Goal: Task Accomplishment & Management: Manage account settings

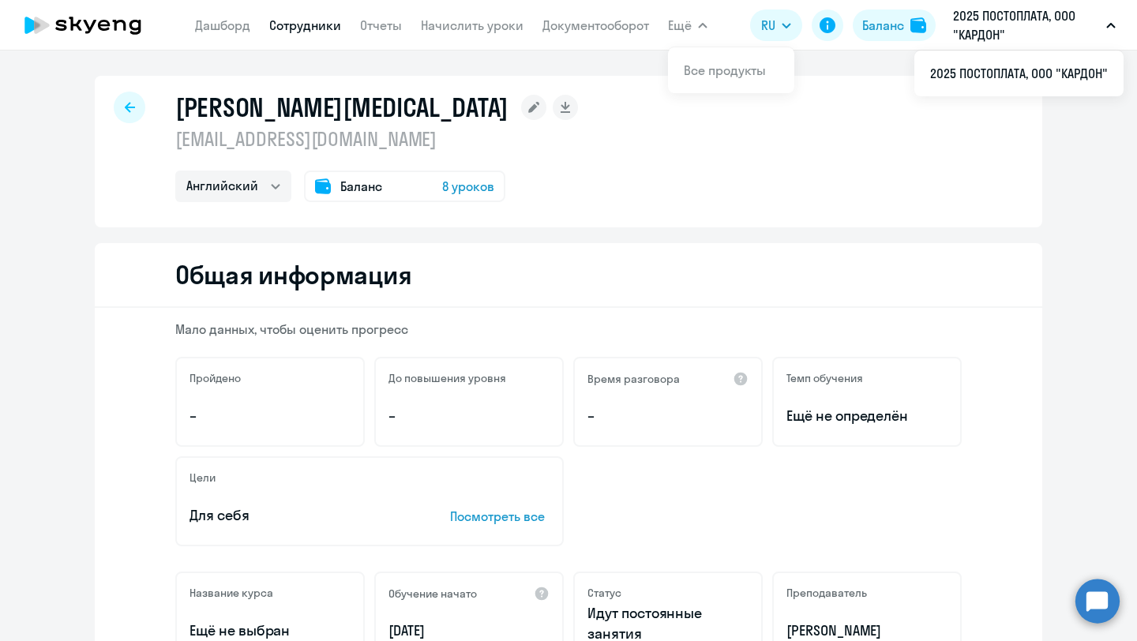
drag, startPoint x: 0, startPoint y: 0, endPoint x: 124, endPoint y: 106, distance: 163.0
click at [125, 106] on icon at bounding box center [130, 107] width 10 height 11
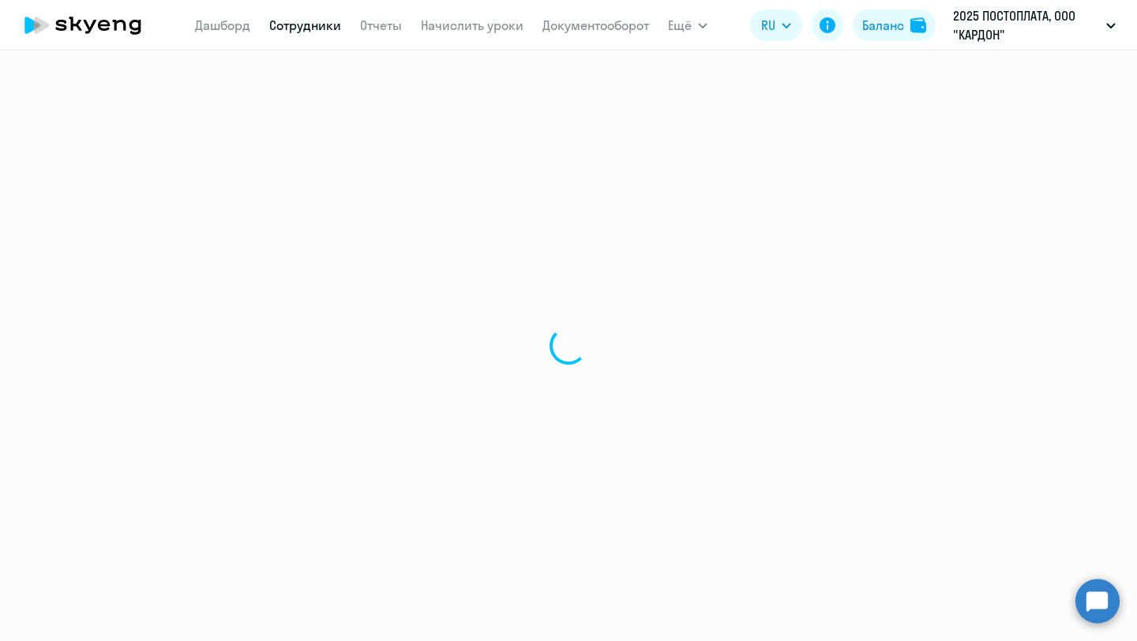
select select "30"
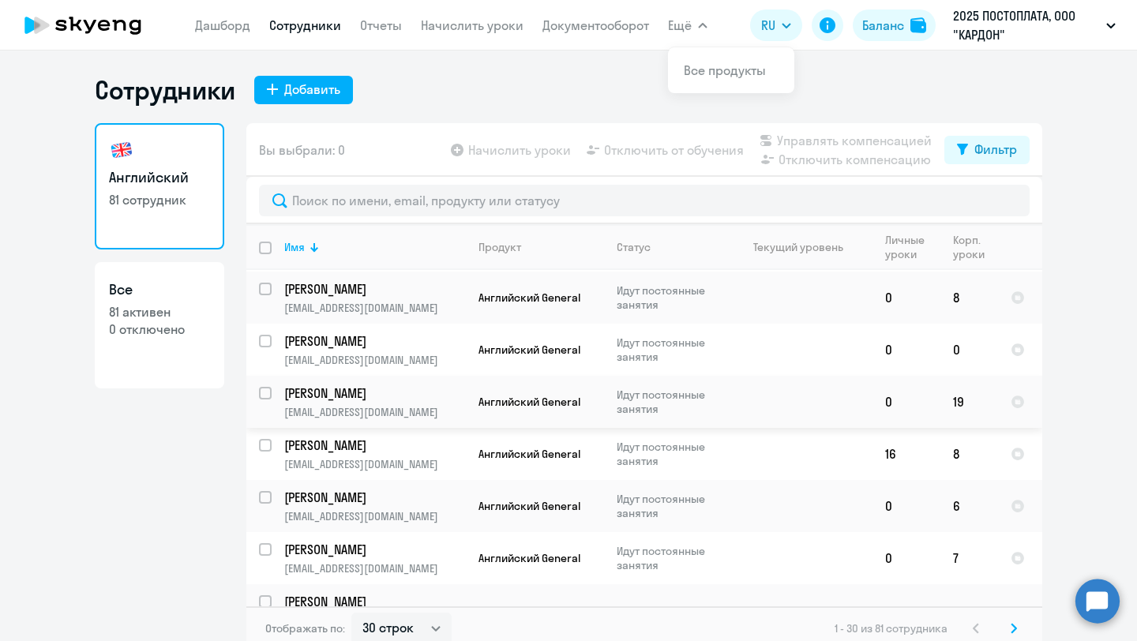
scroll to position [568, 0]
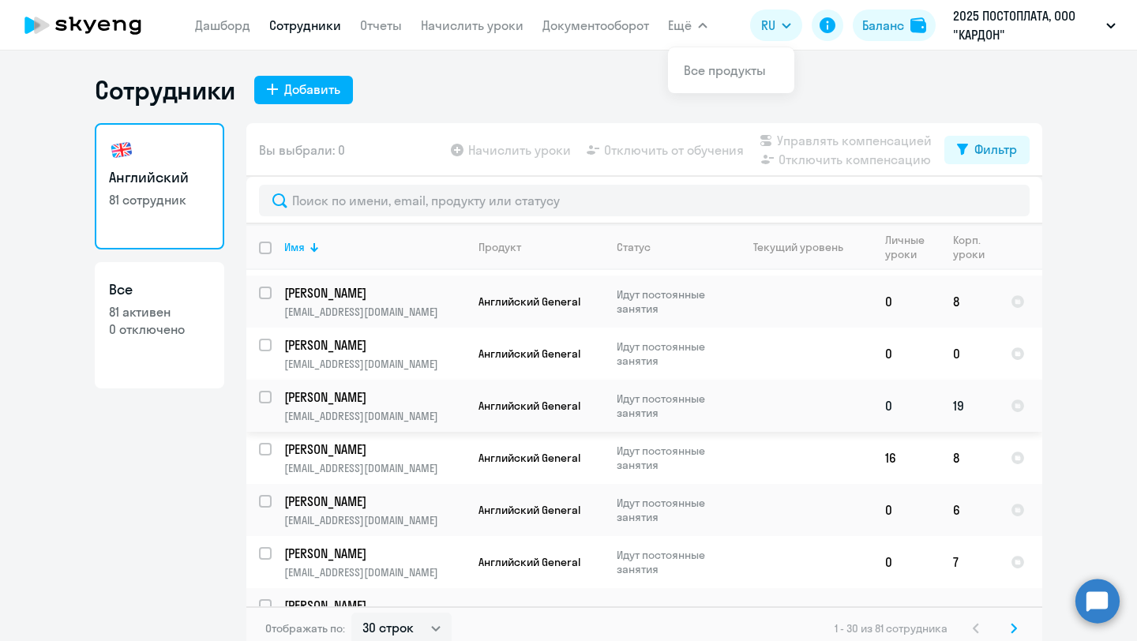
click at [408, 400] on p "Семененко Марианна Викторовна" at bounding box center [373, 397] width 178 height 17
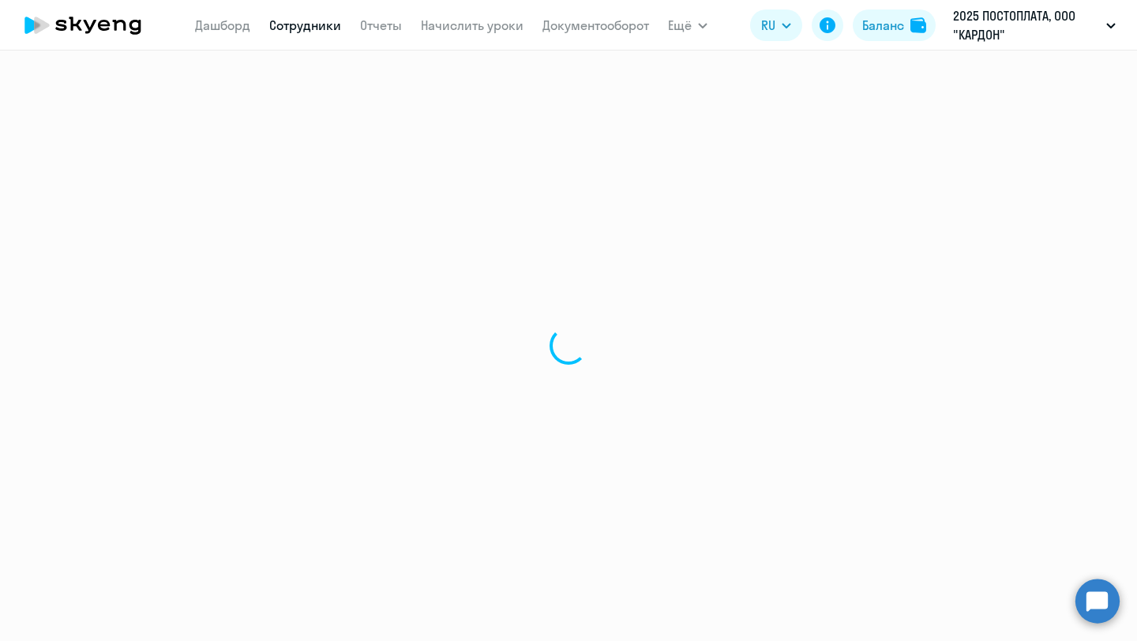
select select "english"
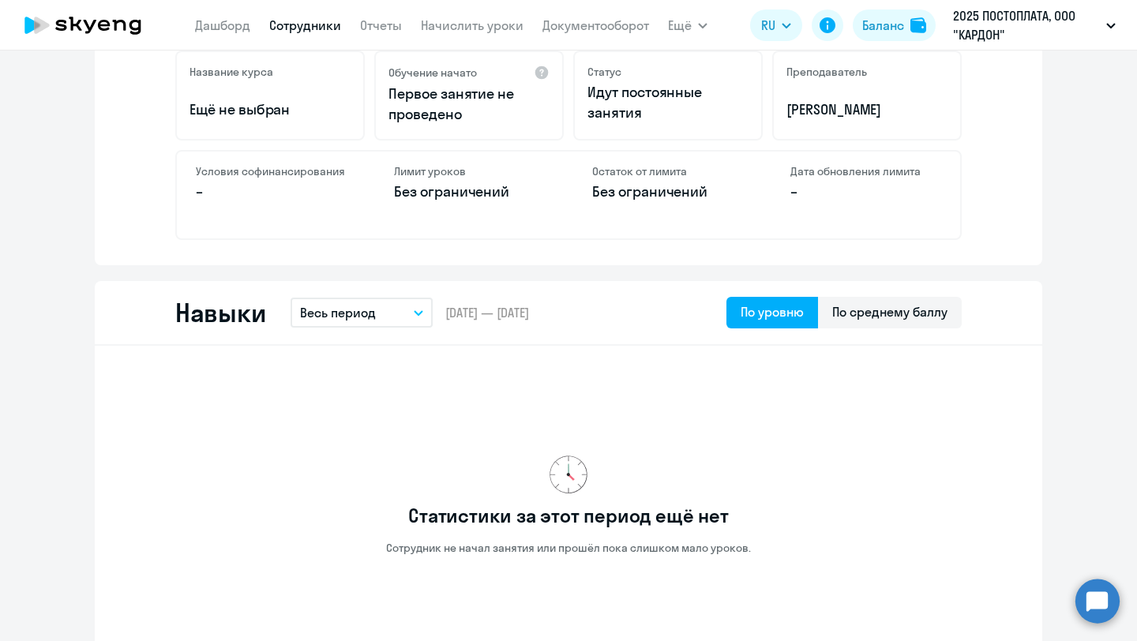
scroll to position [483, 0]
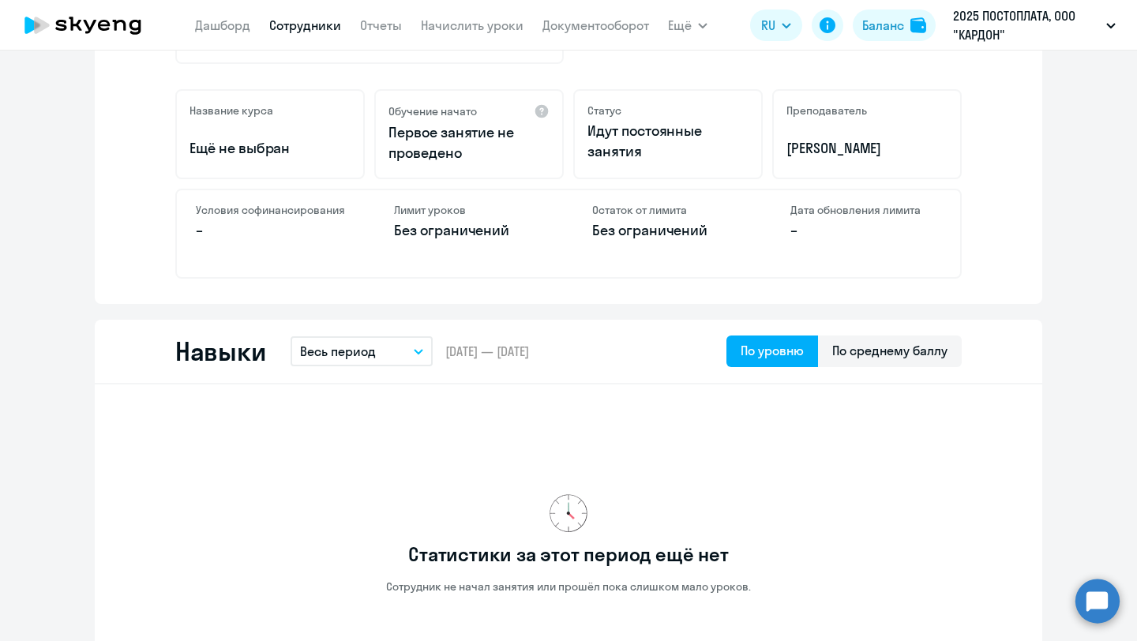
click at [359, 359] on p "Весь период" at bounding box center [338, 351] width 76 height 19
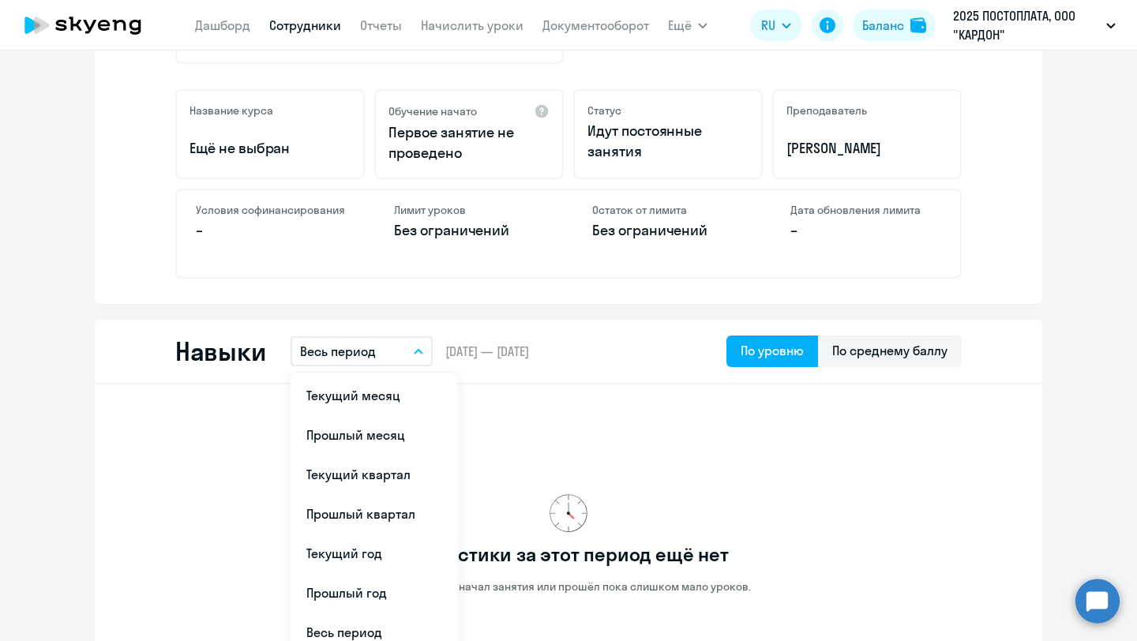
click at [512, 294] on div "Мало данных, чтобы оценить прогресс Пройдено – До повышения уровня – Время разг…" at bounding box center [569, 64] width 948 height 479
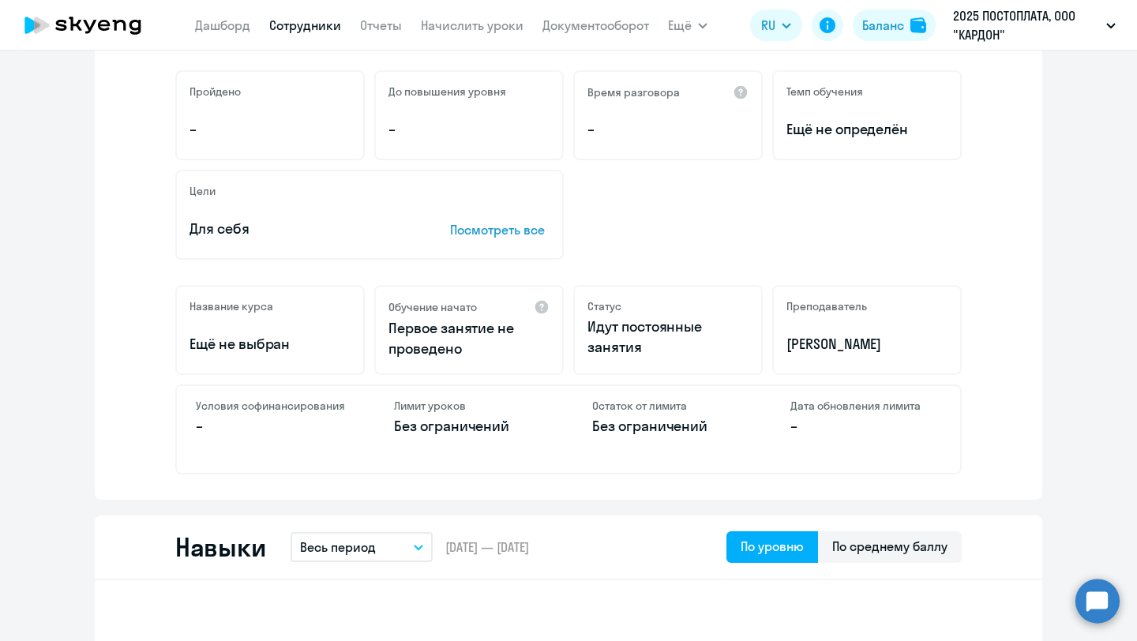
scroll to position [285, 0]
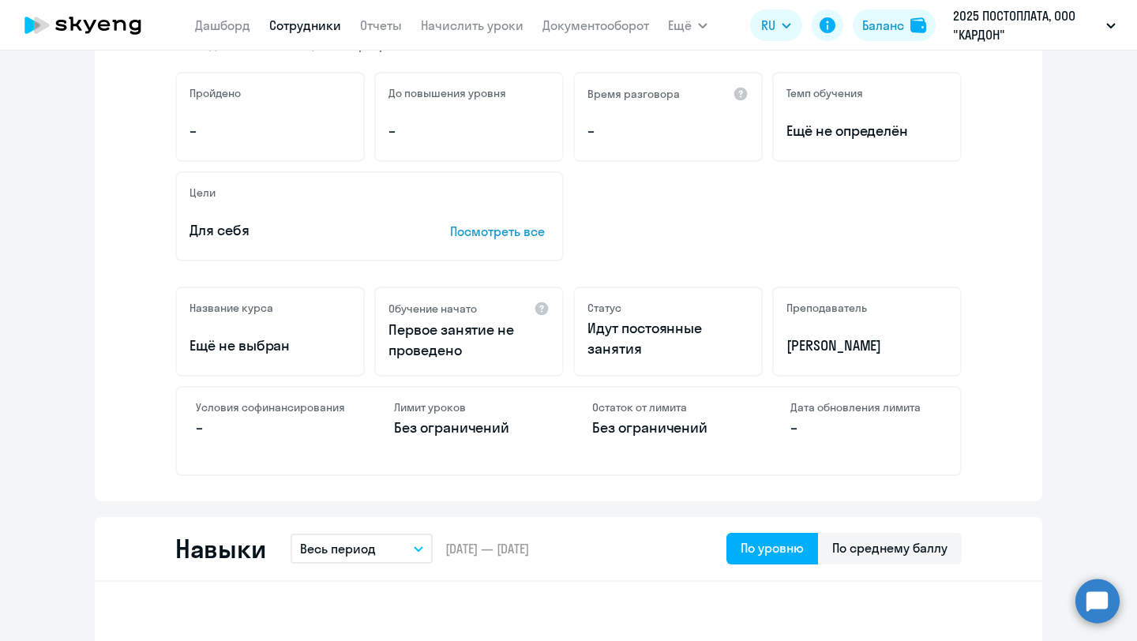
click at [448, 422] on p "Без ограничений" at bounding box center [469, 428] width 151 height 21
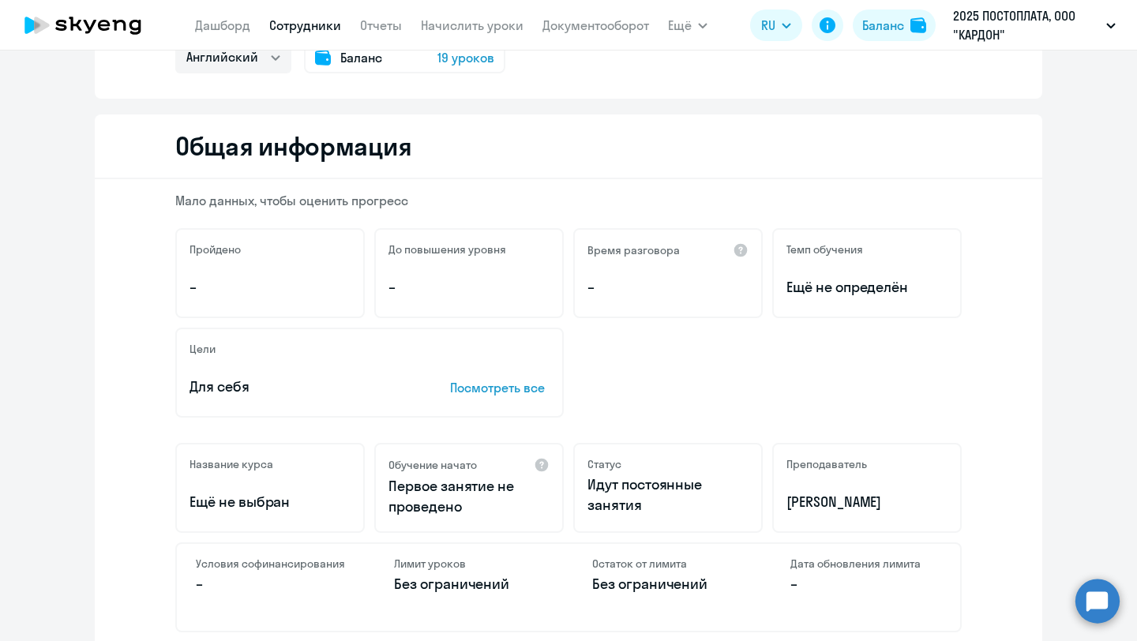
scroll to position [0, 0]
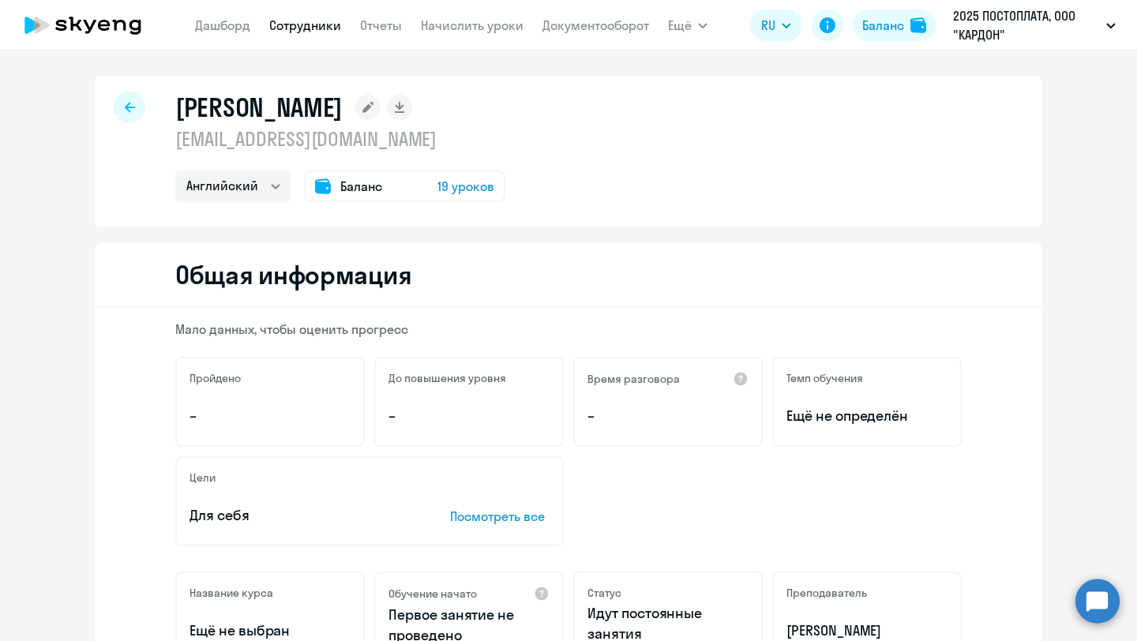
click at [284, 104] on h1 "Семененко Марианна Викторовна" at bounding box center [258, 108] width 167 height 32
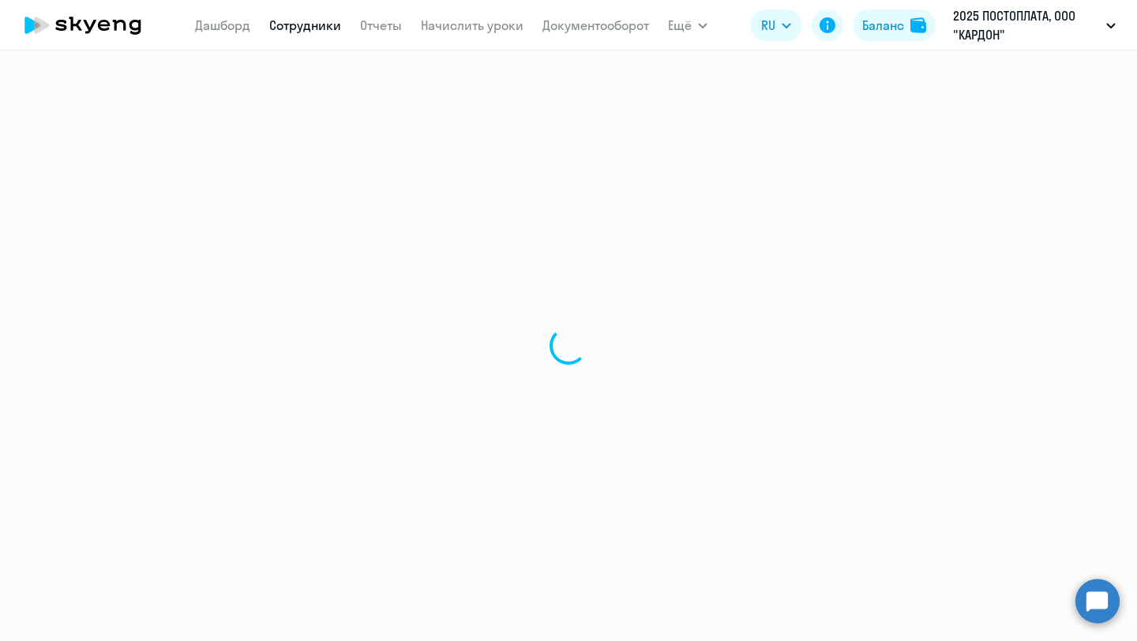
select select "30"
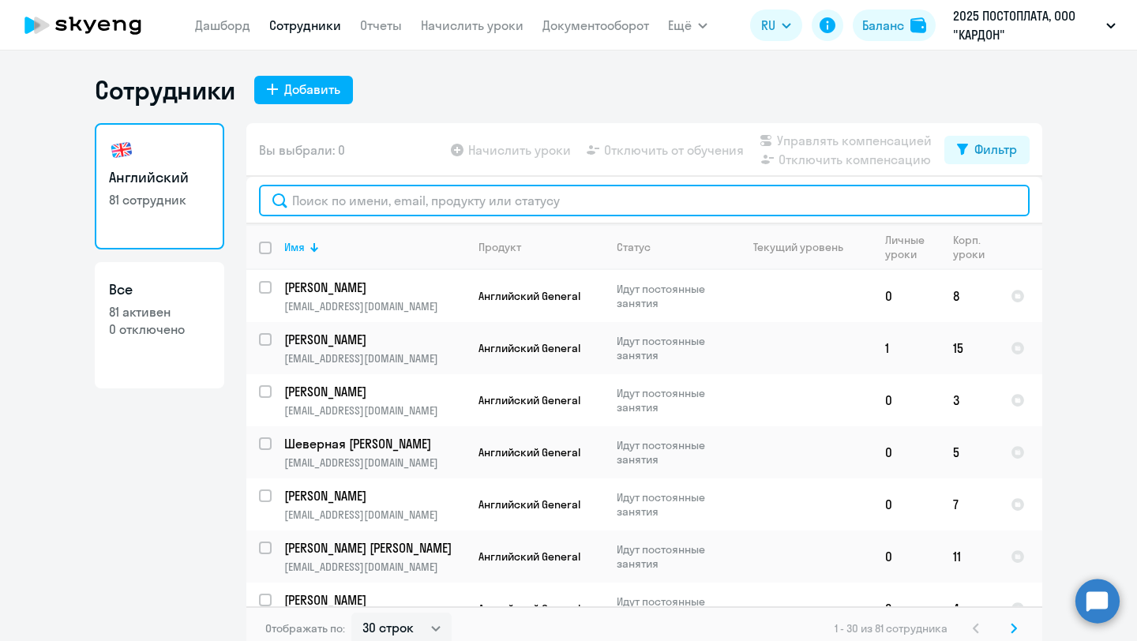
click at [464, 190] on input "text" at bounding box center [644, 201] width 771 height 32
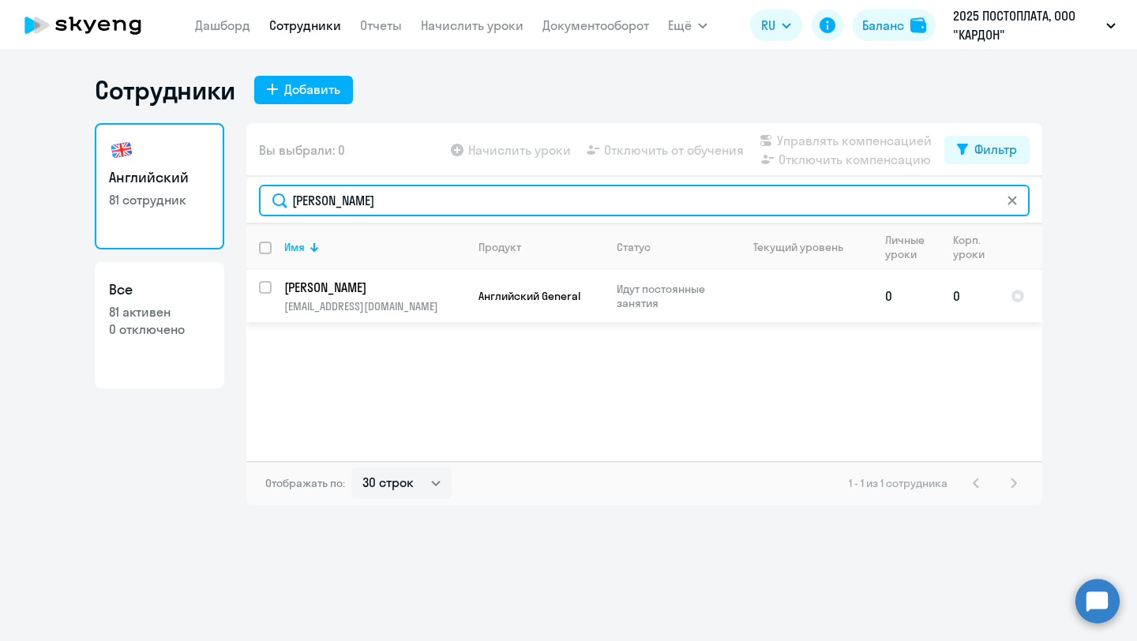
type input "куликова"
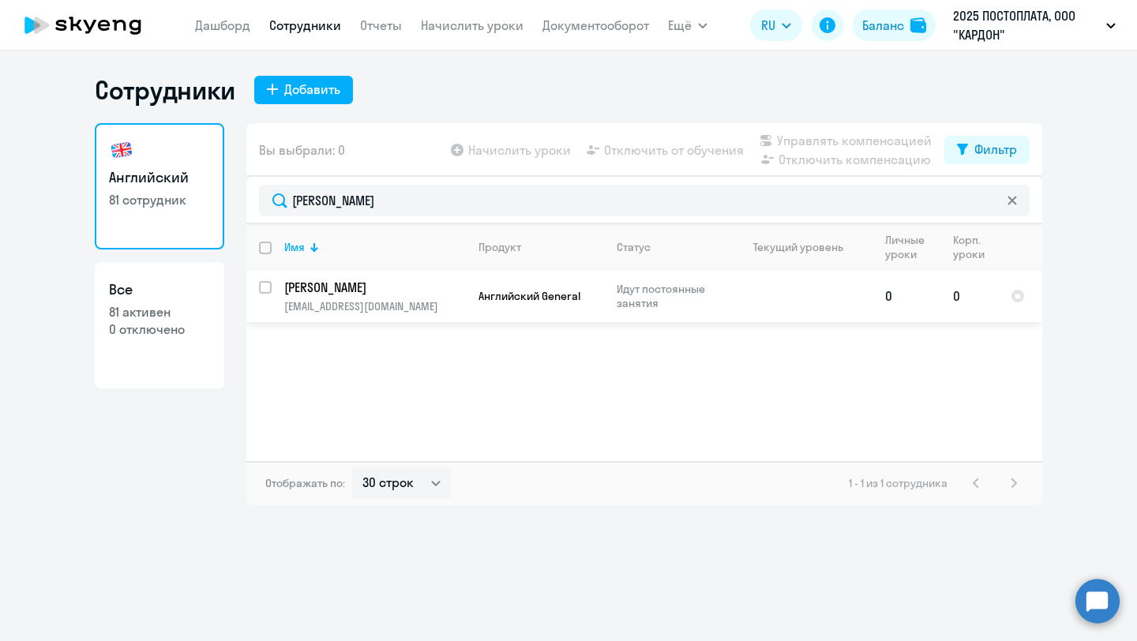
click at [592, 299] on p "Английский General" at bounding box center [536, 296] width 114 height 14
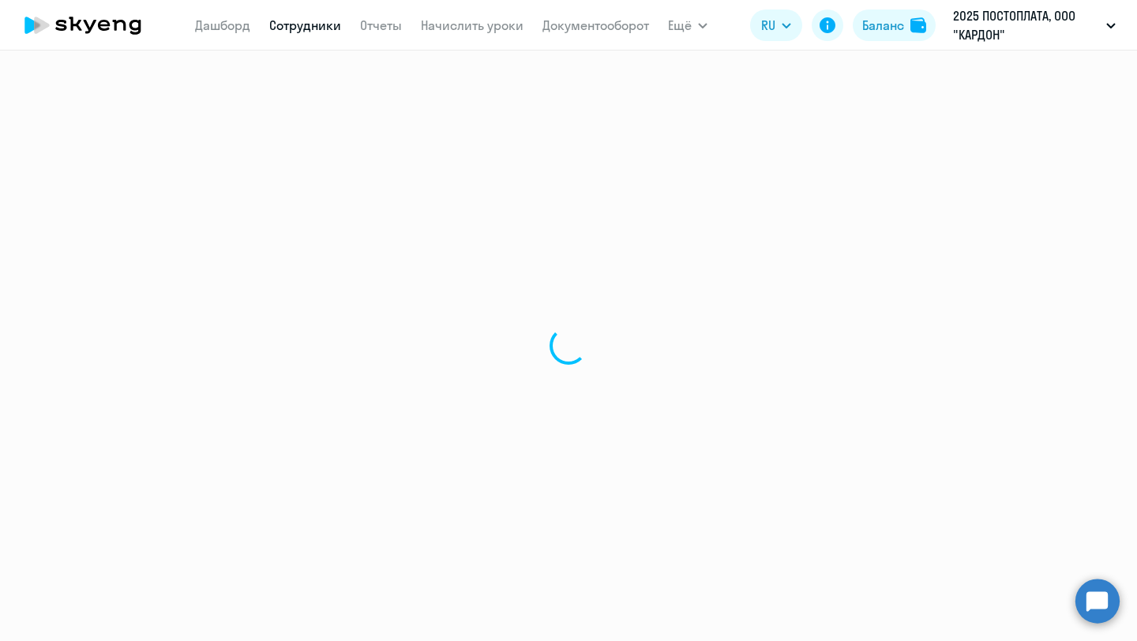
select select "english"
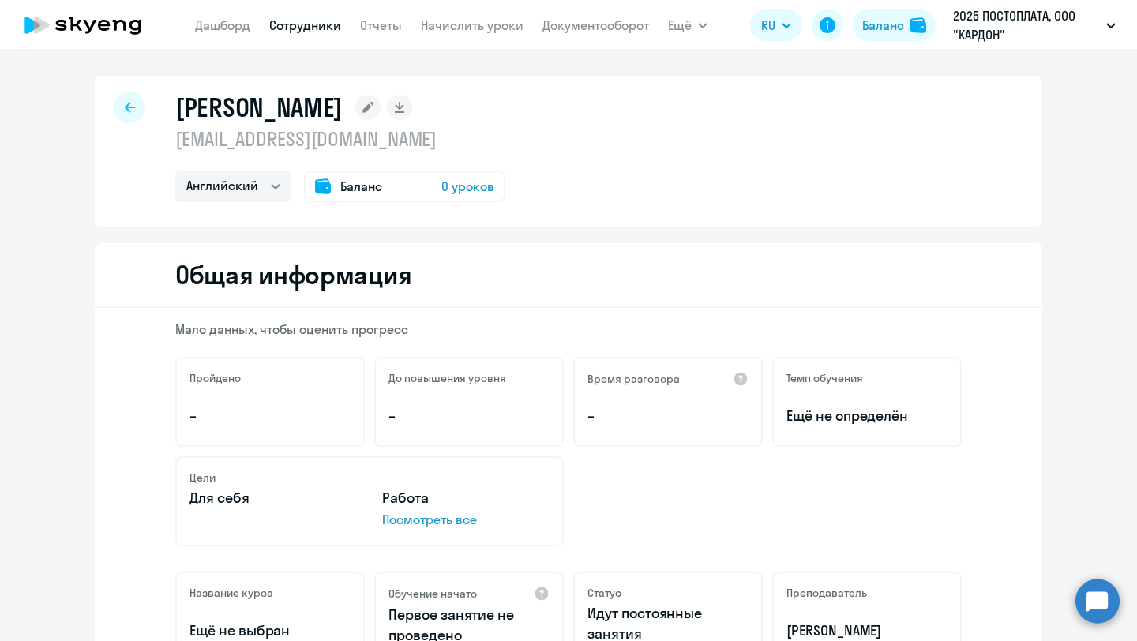
drag, startPoint x: 423, startPoint y: 139, endPoint x: 157, endPoint y: 126, distance: 265.6
click at [157, 126] on div "Куликова Елизавета e.kulikova@empayre.com Английский Баланс 0 уроков" at bounding box center [569, 152] width 948 height 152
copy div "Куликова Елизавета e.kulikova@empayre.com"
click at [480, 41] on app-header "Дашборд Сотрудники Отчеты Начислить уроки Документооборот Ещё Все продукты Дашб…" at bounding box center [568, 25] width 1137 height 51
drag, startPoint x: 405, startPoint y: 142, endPoint x: 176, endPoint y: 139, distance: 229.0
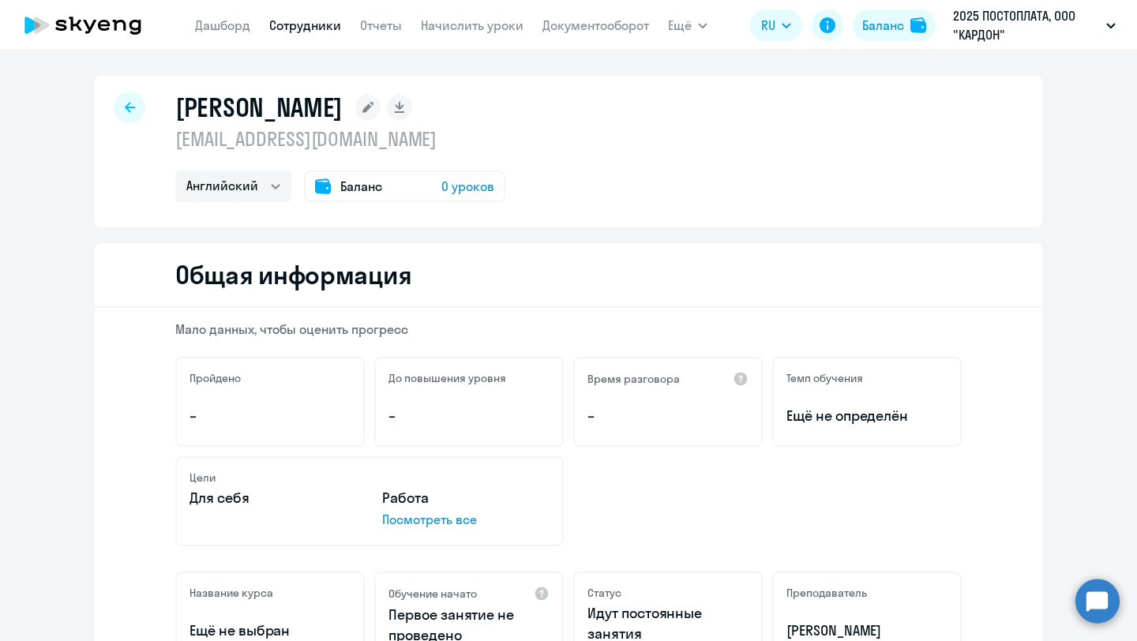
click at [176, 139] on p "e.kulikova@empayre.com" at bounding box center [340, 138] width 330 height 25
copy p "e.kulikova@empayre.com"
click at [441, 32] on link "Начислить уроки" at bounding box center [472, 25] width 103 height 16
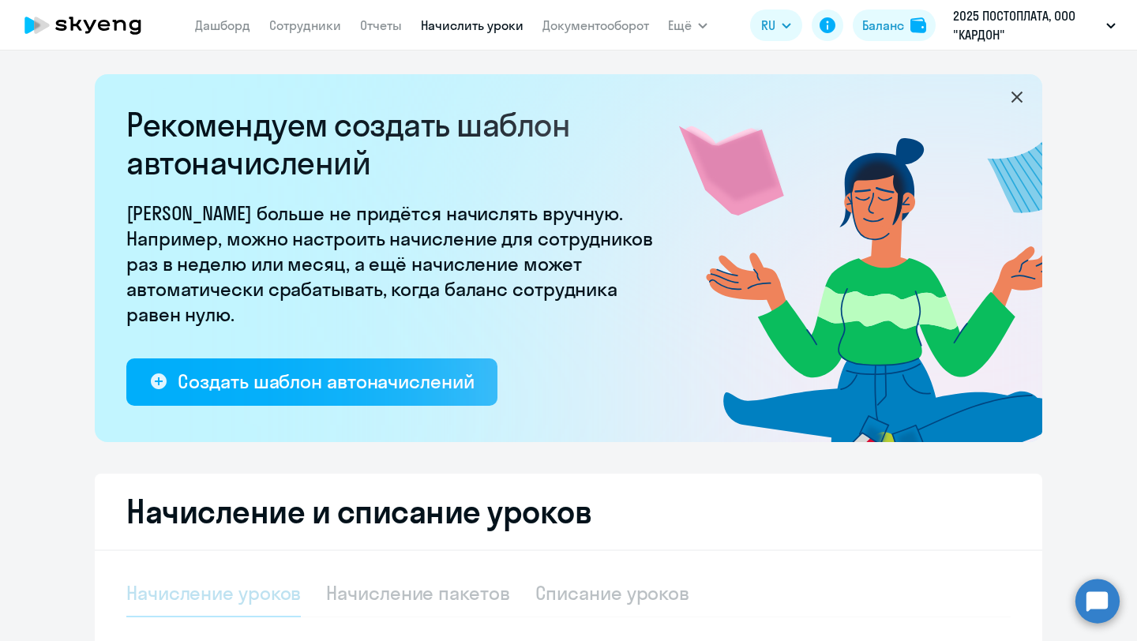
select select "10"
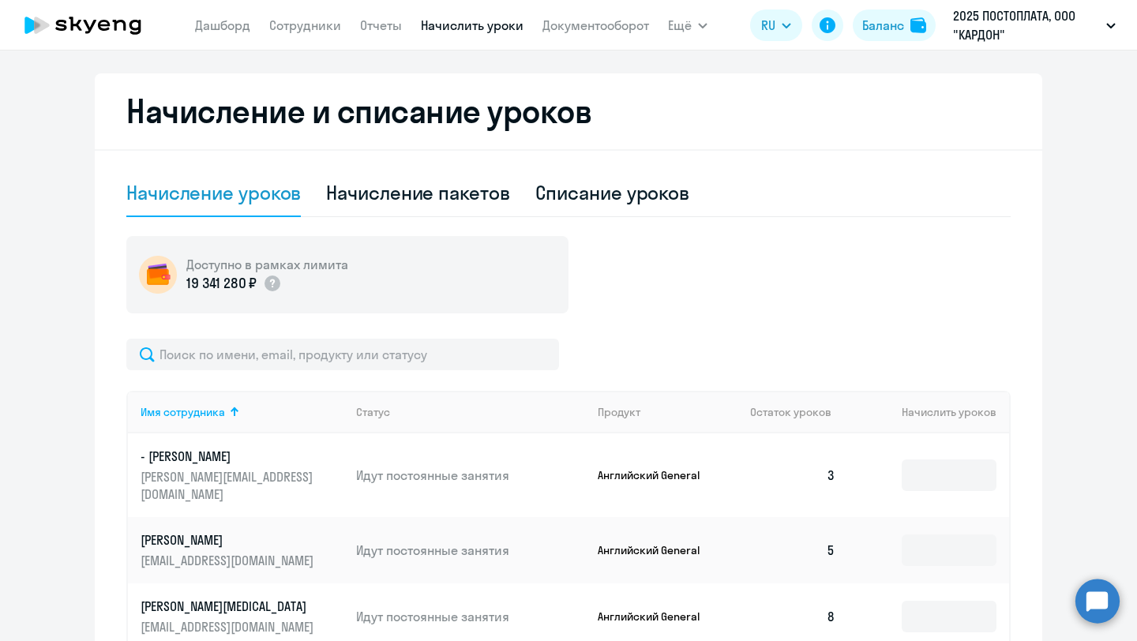
scroll to position [392, 0]
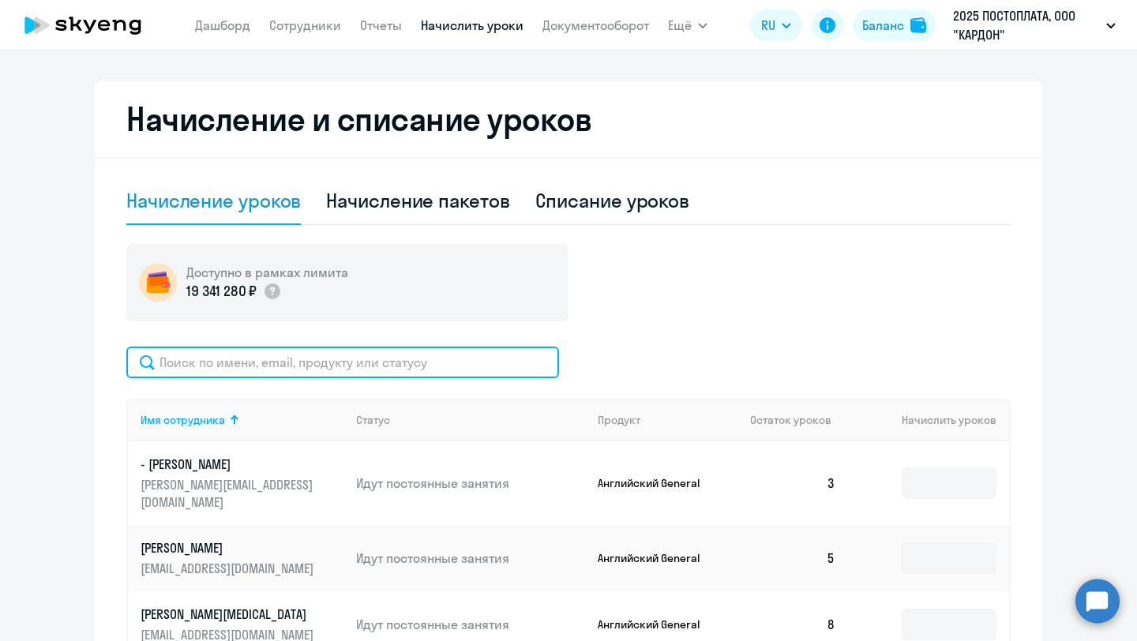
click at [426, 362] on input "text" at bounding box center [342, 363] width 433 height 32
paste input "e.kulikova@empayre.com"
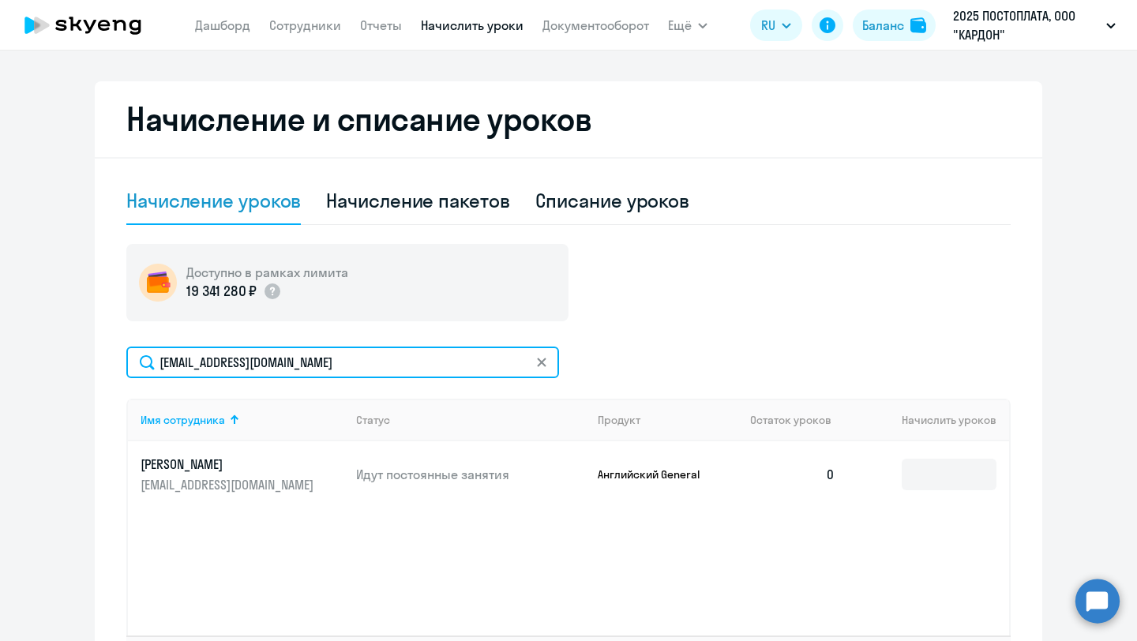
type input "e.kulikova@empayre.com"
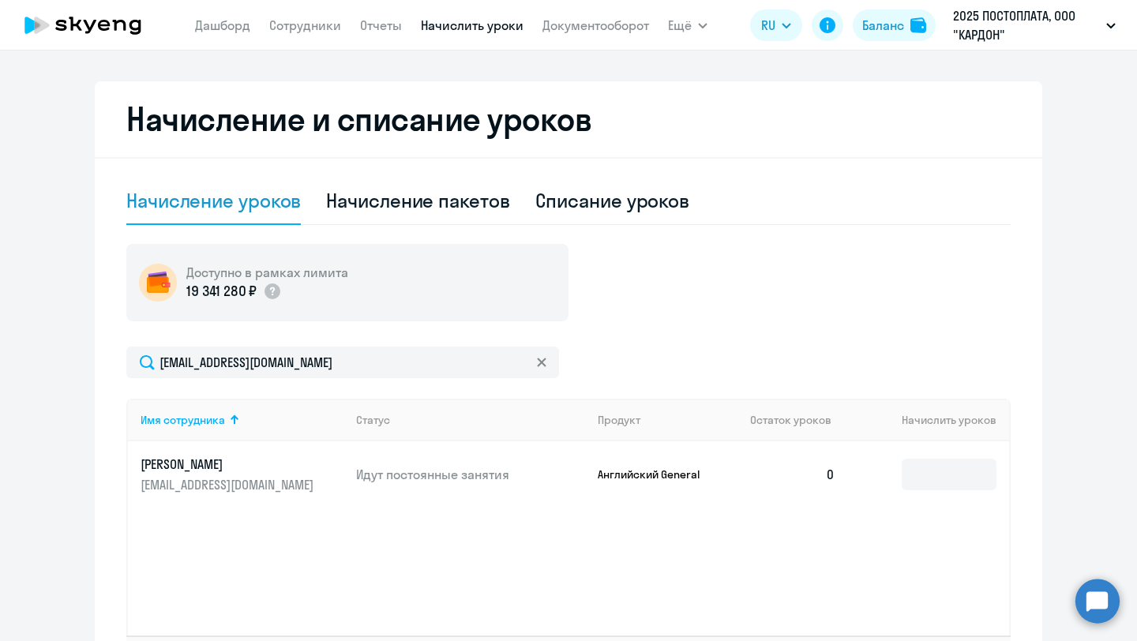
click at [447, 467] on p "Идут постоянные занятия" at bounding box center [470, 474] width 229 height 17
click at [950, 481] on input at bounding box center [949, 475] width 95 height 32
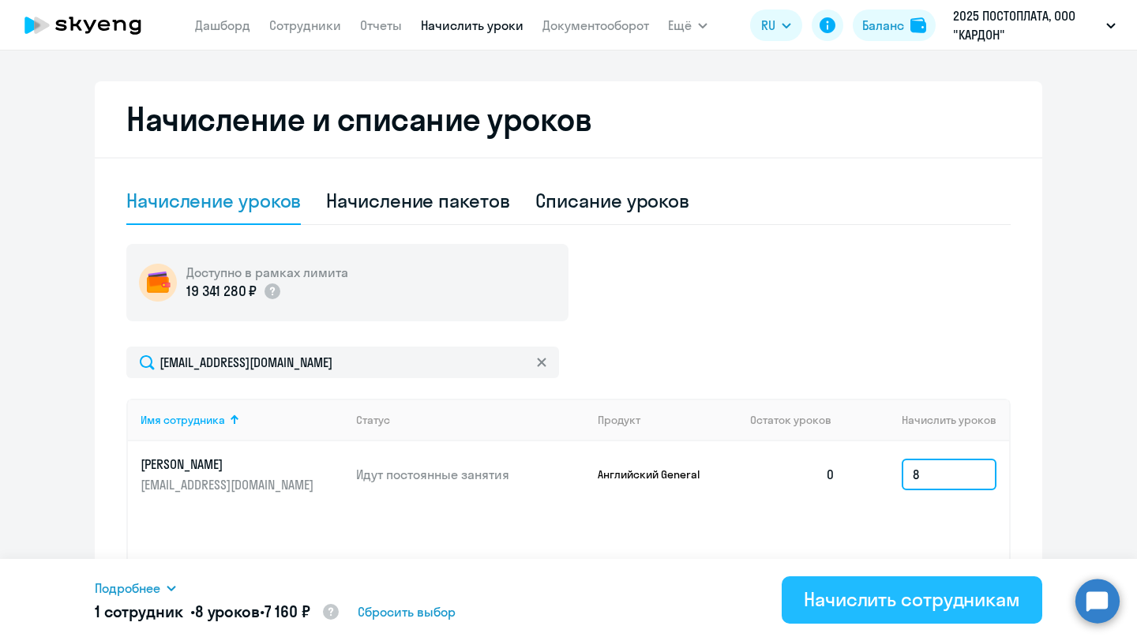
type input "8"
click at [990, 586] on button "Начислить сотрудникам" at bounding box center [912, 600] width 261 height 47
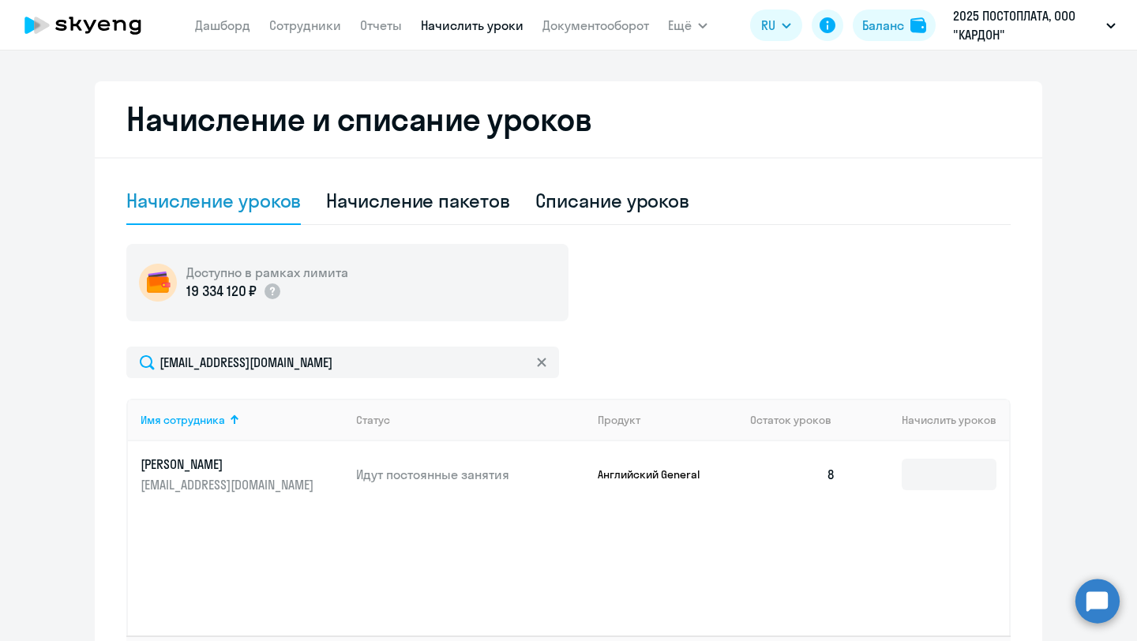
click at [473, 31] on link "Начислить уроки" at bounding box center [472, 25] width 103 height 16
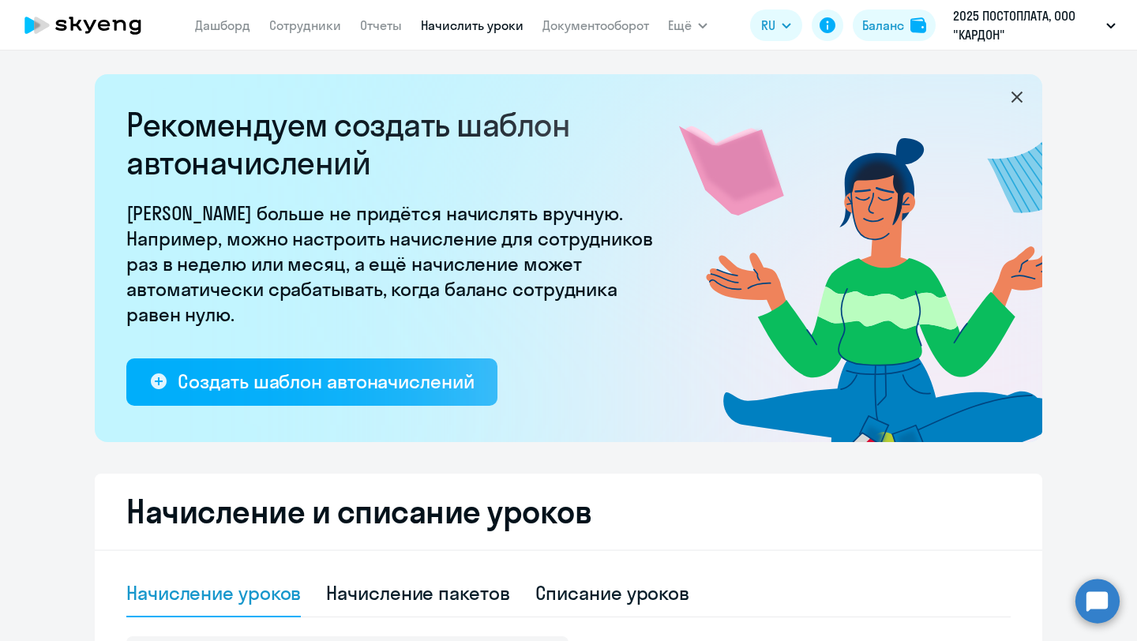
select select "10"
click at [445, 218] on p "[PERSON_NAME] больше не придётся начислять вручную. Например, можно настроить н…" at bounding box center [394, 264] width 537 height 126
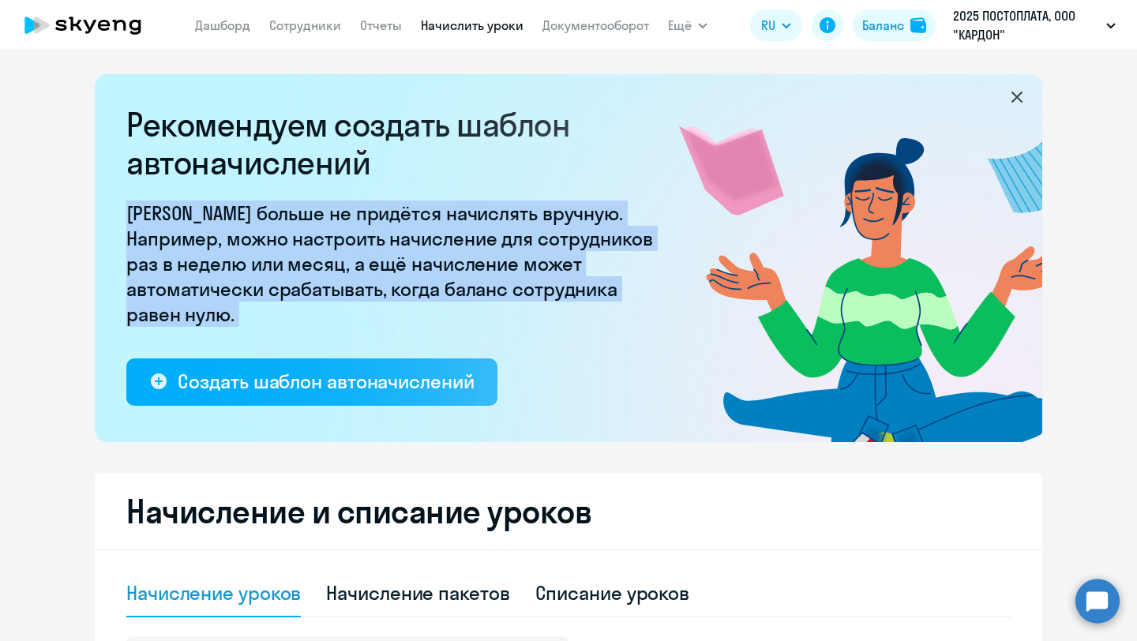
click at [454, 244] on p "[PERSON_NAME] больше не придётся начислять вручную. Например, можно настроить н…" at bounding box center [394, 264] width 537 height 126
click at [143, 24] on icon at bounding box center [82, 25] width 139 height 39
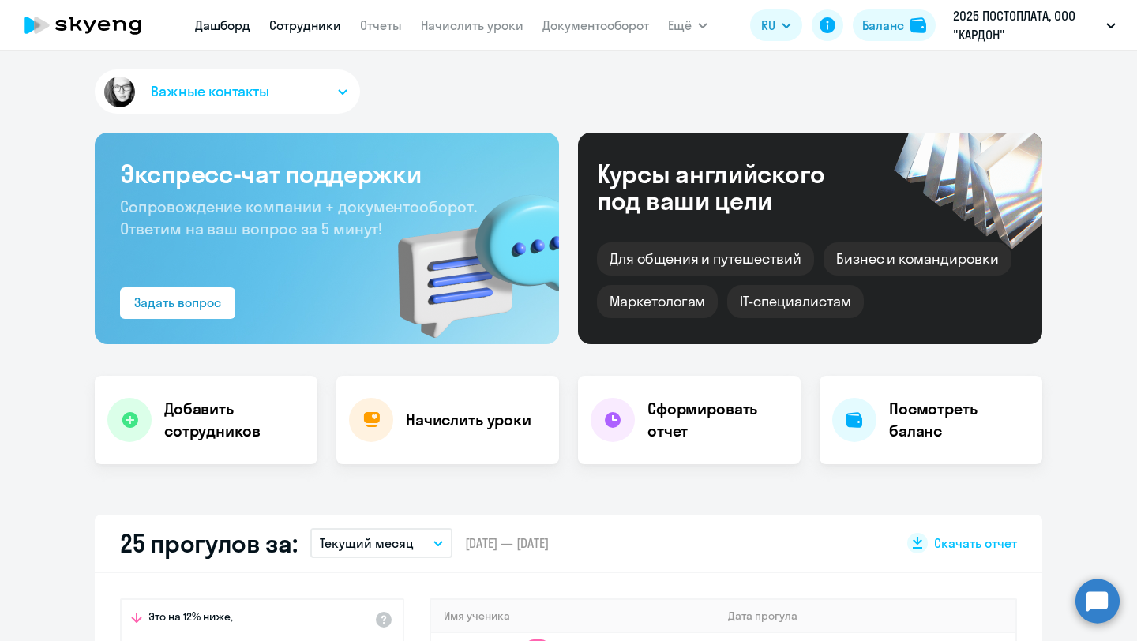
select select "30"
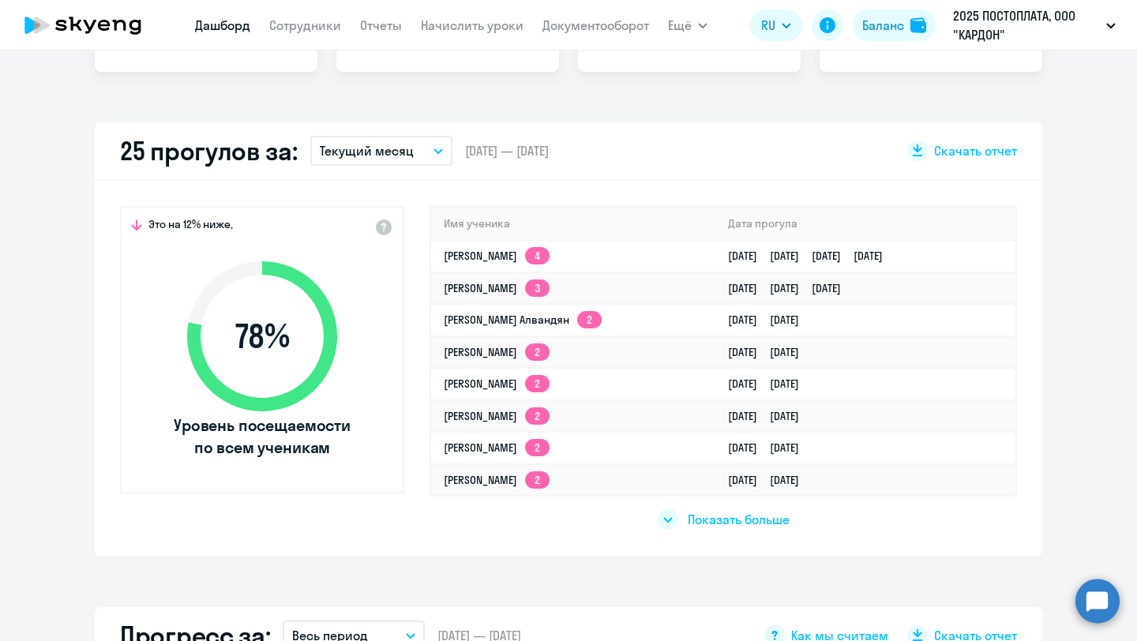
scroll to position [392, 0]
click at [508, 260] on link "[PERSON_NAME] 4" at bounding box center [497, 257] width 106 height 14
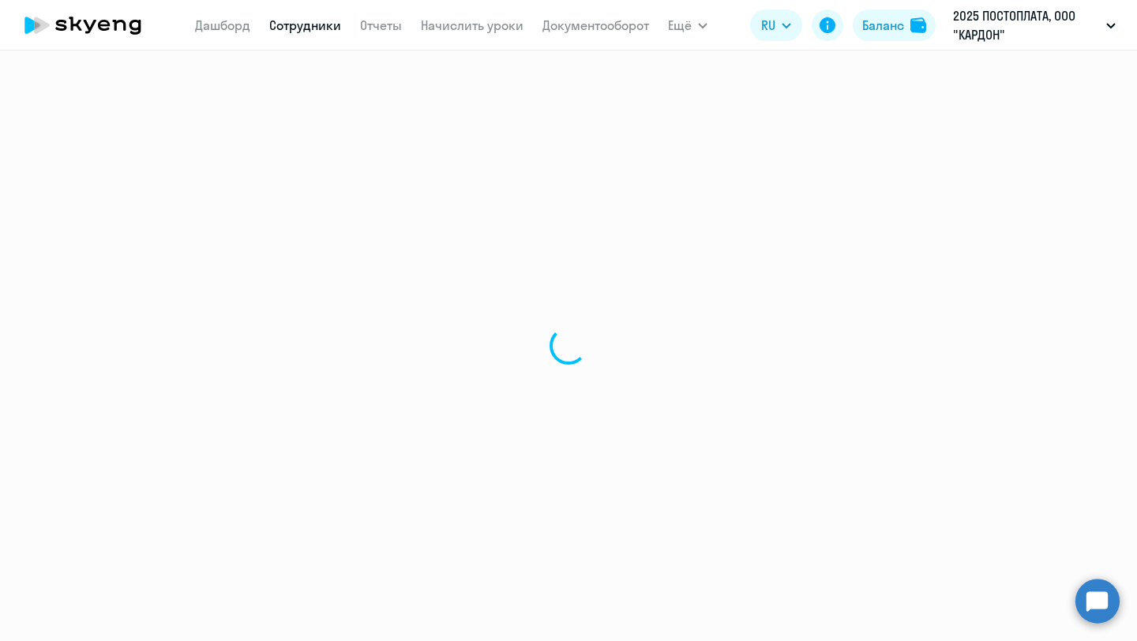
select select "english"
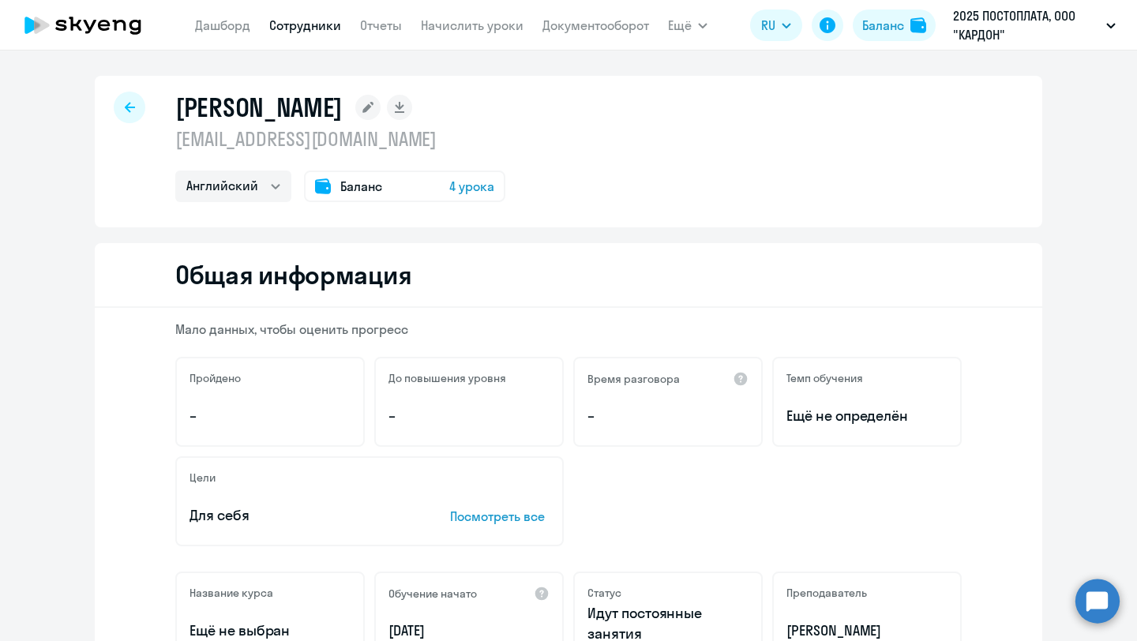
click at [111, 108] on div "[PERSON_NAME] [EMAIL_ADDRESS][DOMAIN_NAME] Английский Баланс 4 урока" at bounding box center [569, 152] width 948 height 152
click at [128, 111] on icon at bounding box center [130, 107] width 10 height 10
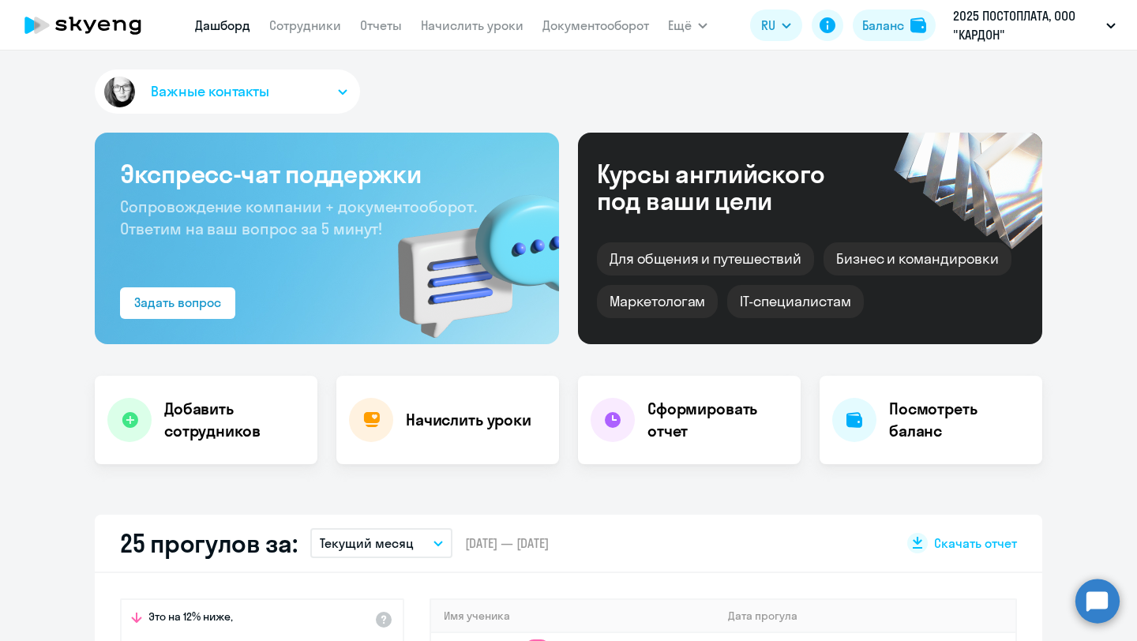
select select "30"
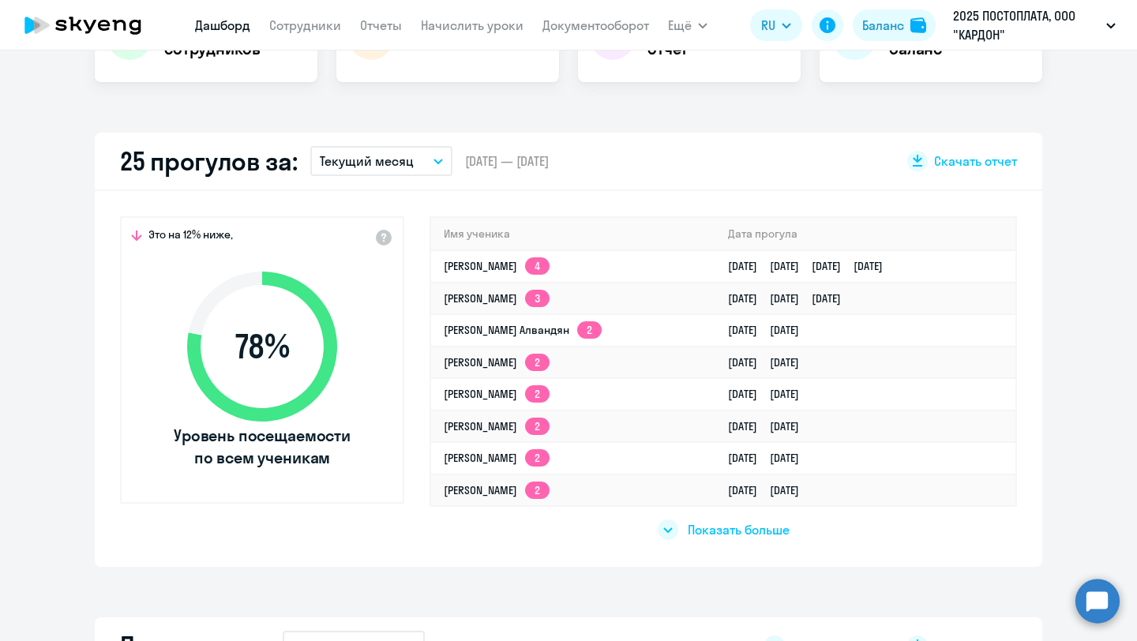
scroll to position [385, 0]
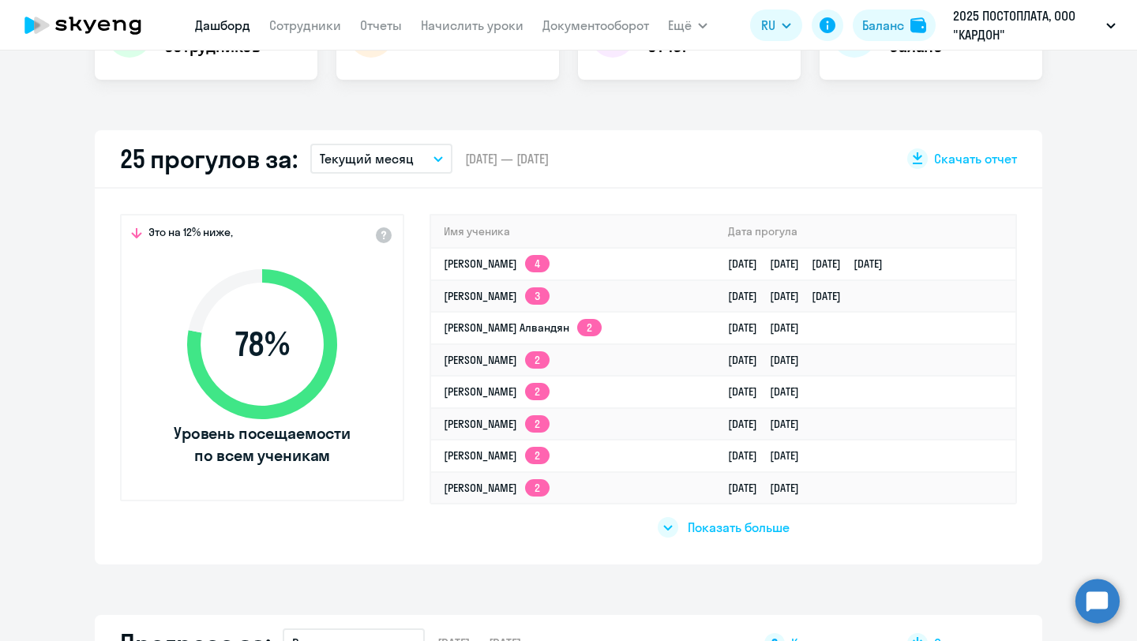
click at [665, 532] on div at bounding box center [668, 527] width 21 height 21
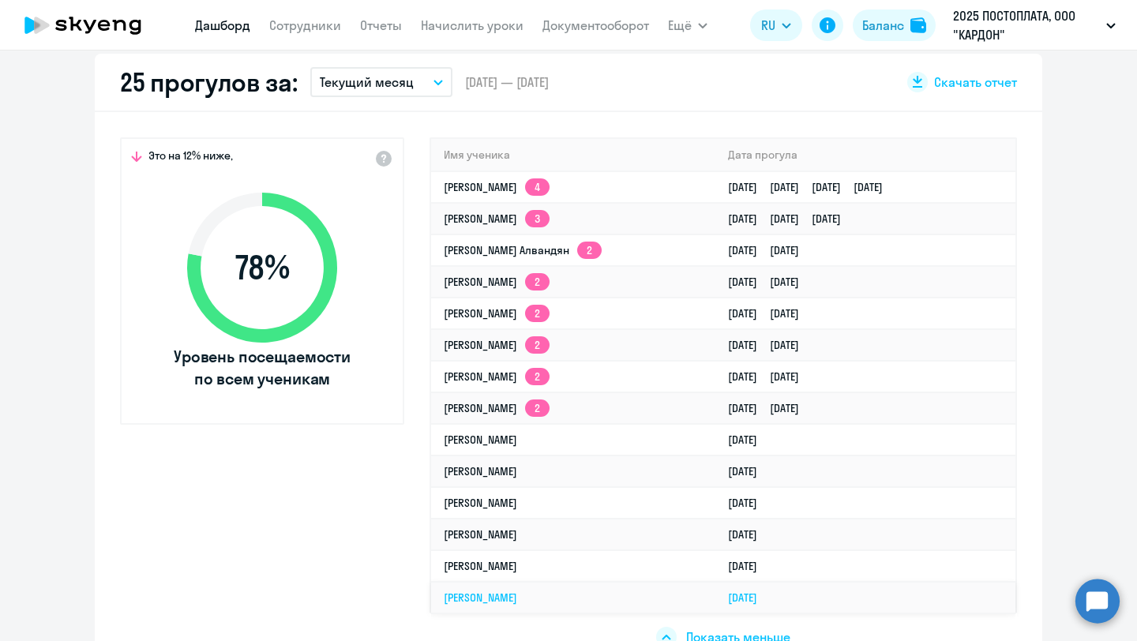
scroll to position [455, 0]
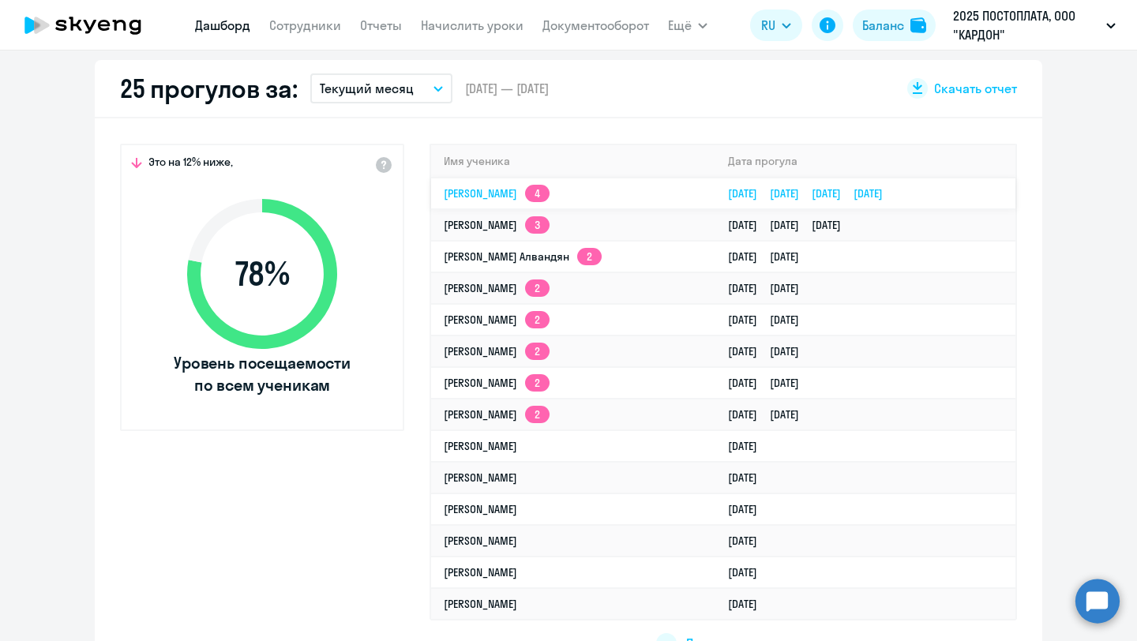
click at [854, 200] on link "[DATE] [DATE] [DATE] [DATE]" at bounding box center [811, 193] width 167 height 14
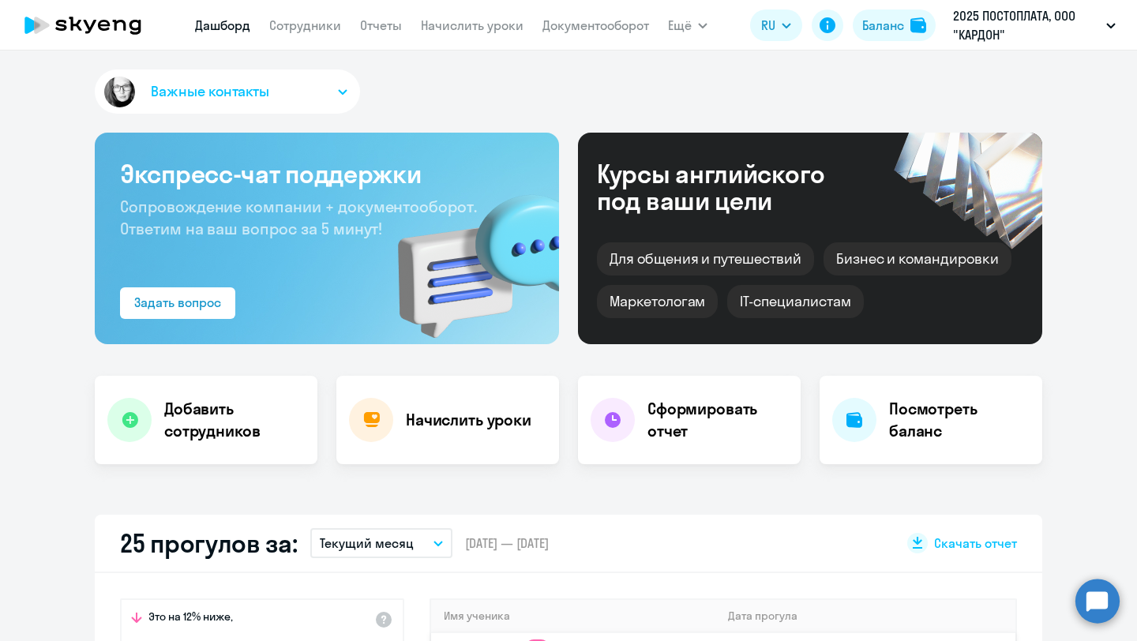
select select "english"
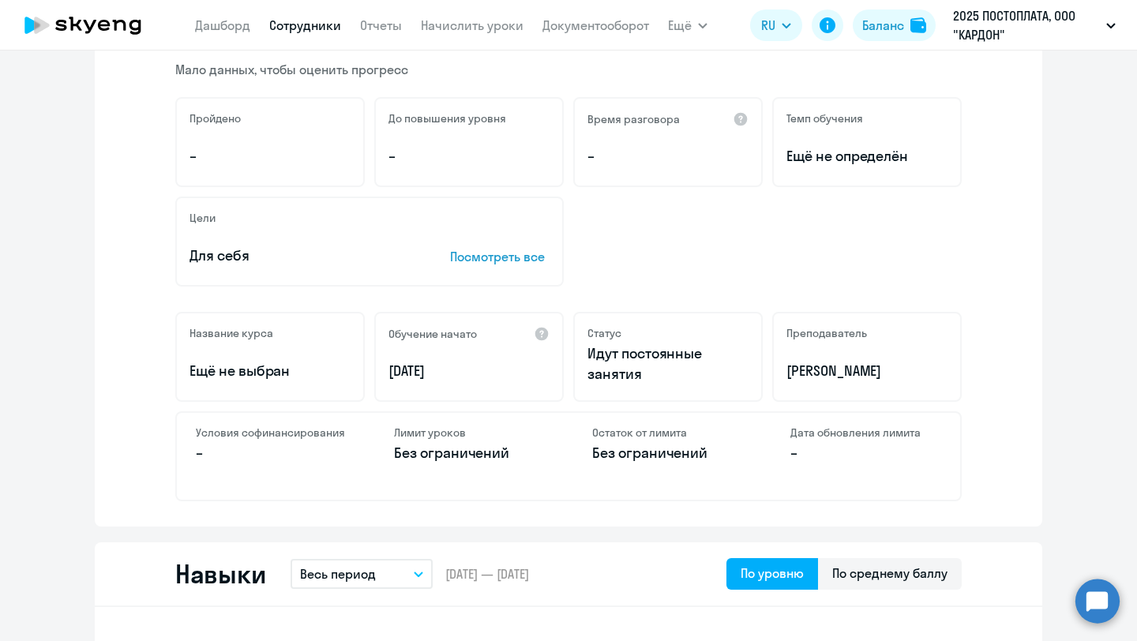
scroll to position [290, 0]
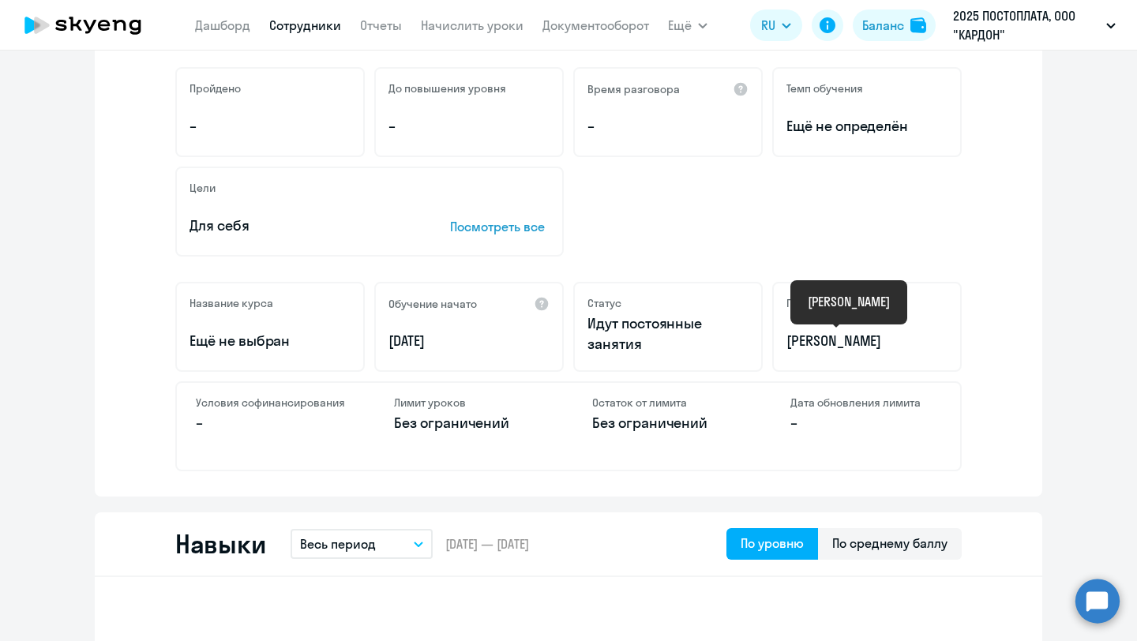
click at [810, 347] on p "[PERSON_NAME]" at bounding box center [867, 341] width 161 height 21
click at [622, 336] on p "Идут постоянные занятия" at bounding box center [668, 334] width 161 height 41
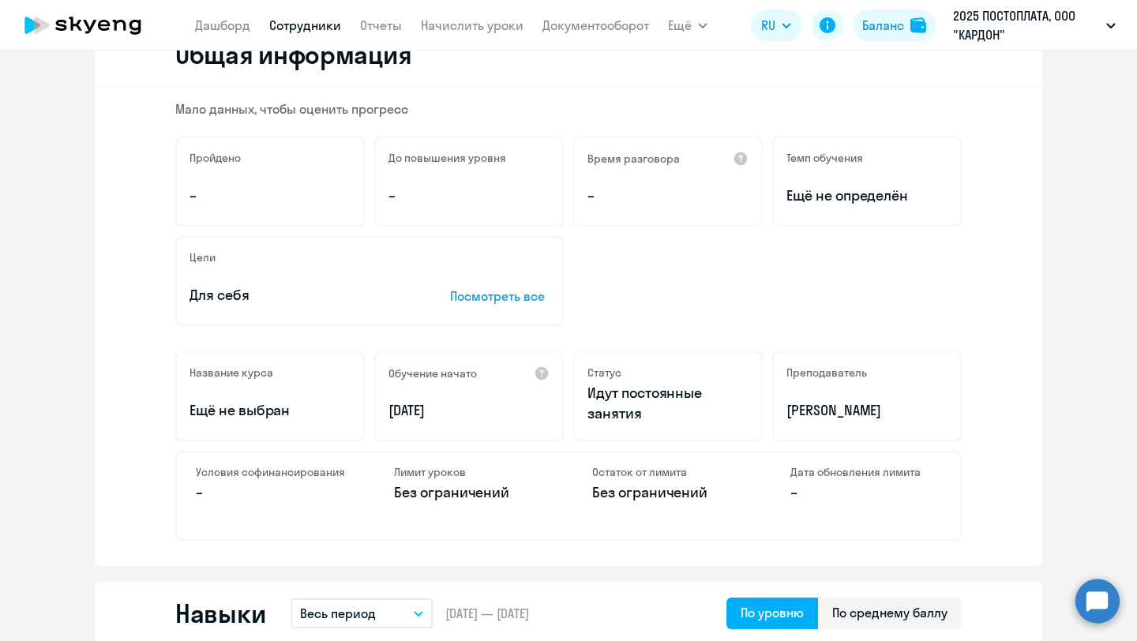
scroll to position [0, 0]
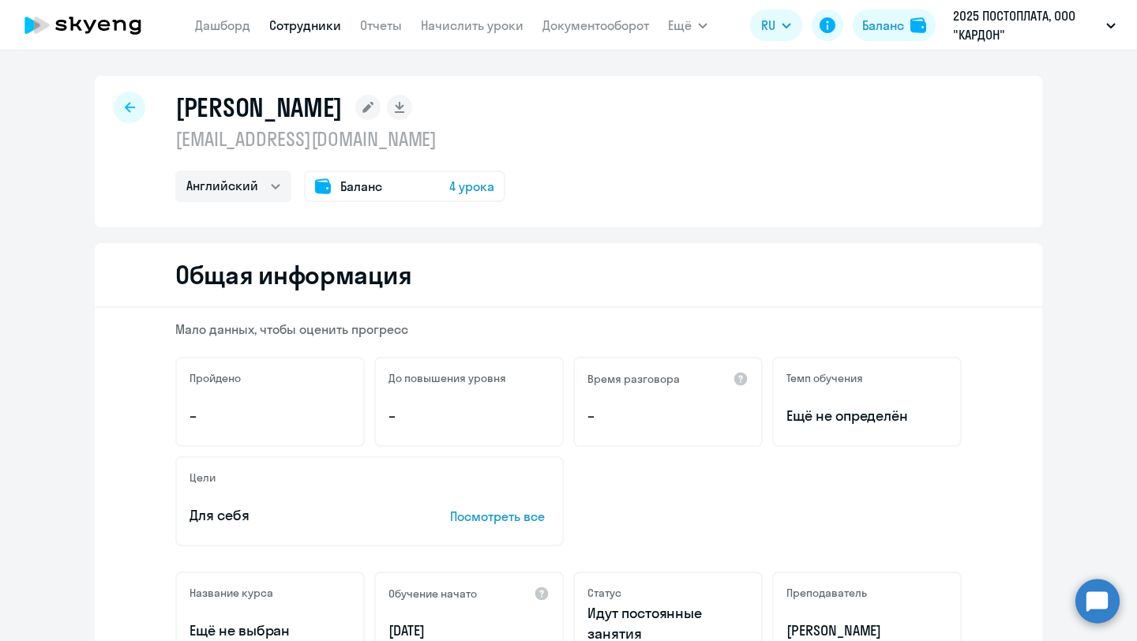
click at [132, 109] on icon at bounding box center [130, 107] width 10 height 11
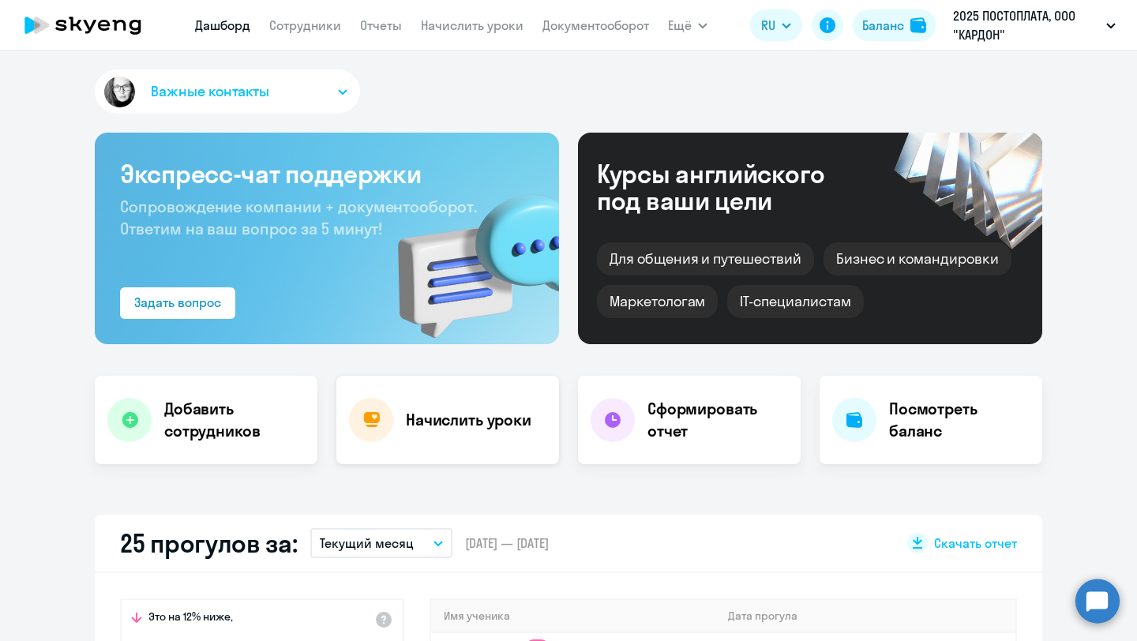
select select "30"
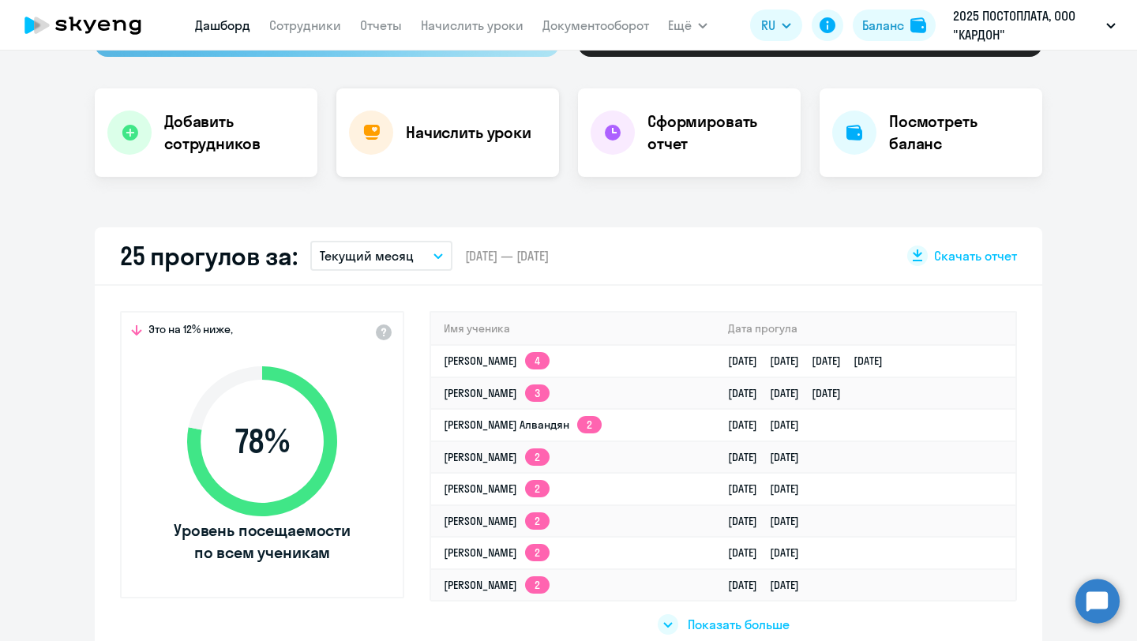
scroll to position [325, 0]
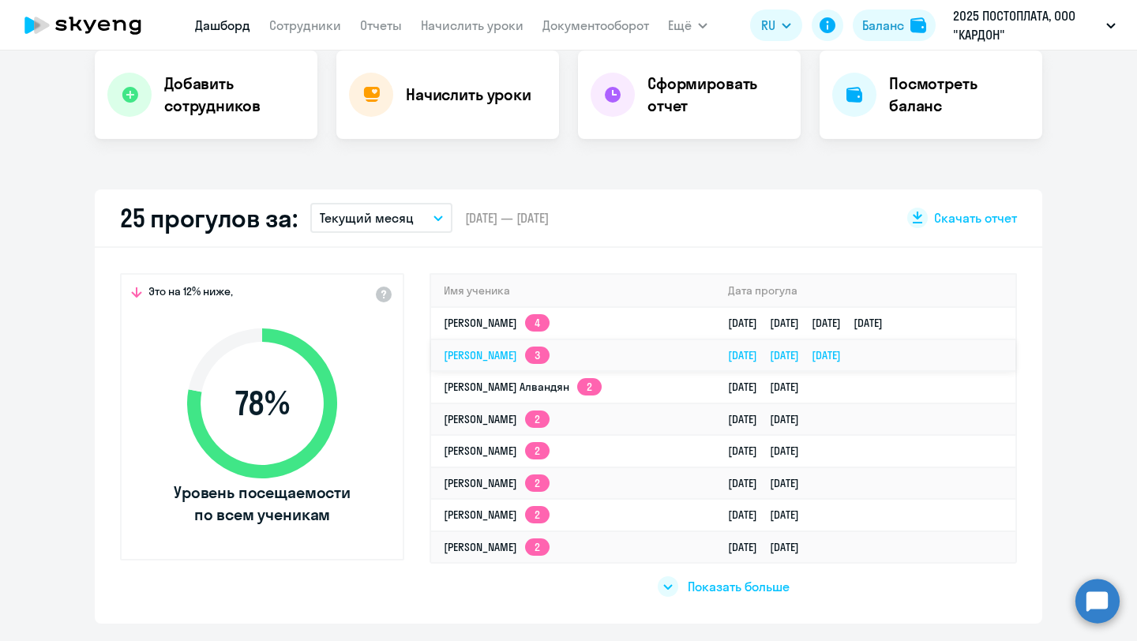
click at [550, 355] on link "[PERSON_NAME] 3" at bounding box center [497, 355] width 106 height 14
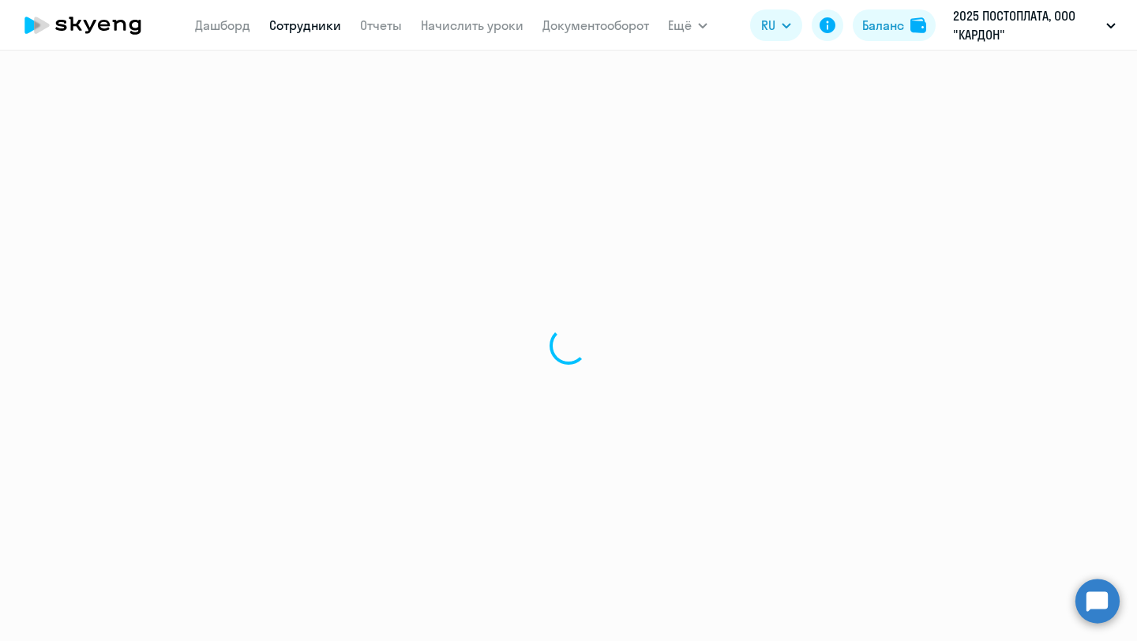
select select "english"
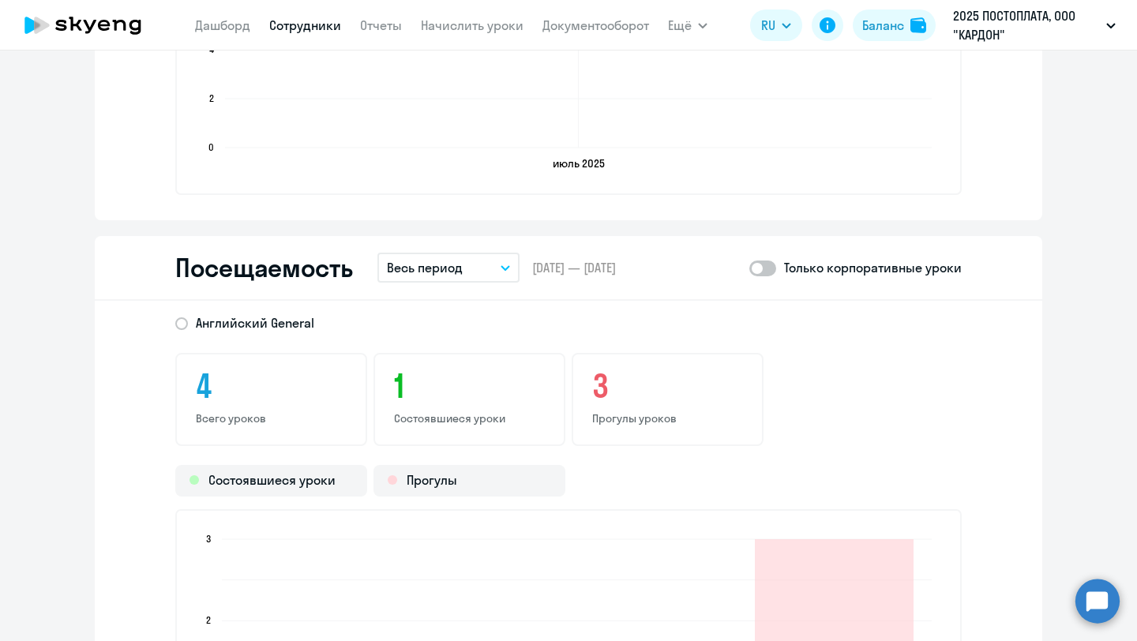
scroll to position [1641, 0]
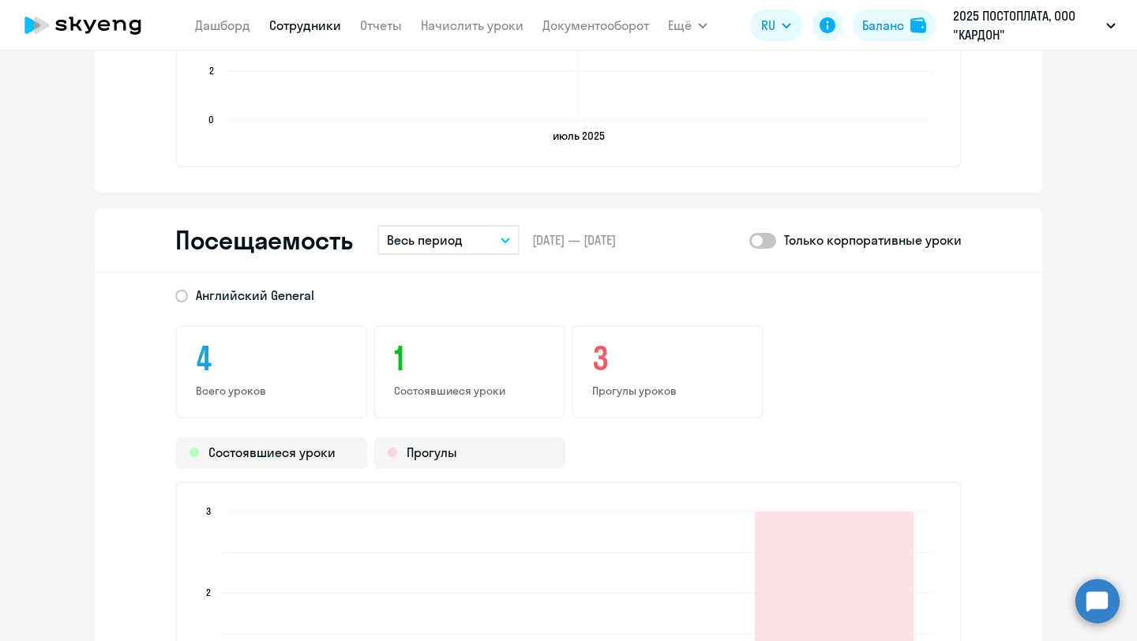
click at [622, 384] on p "Прогулы уроков" at bounding box center [667, 391] width 151 height 14
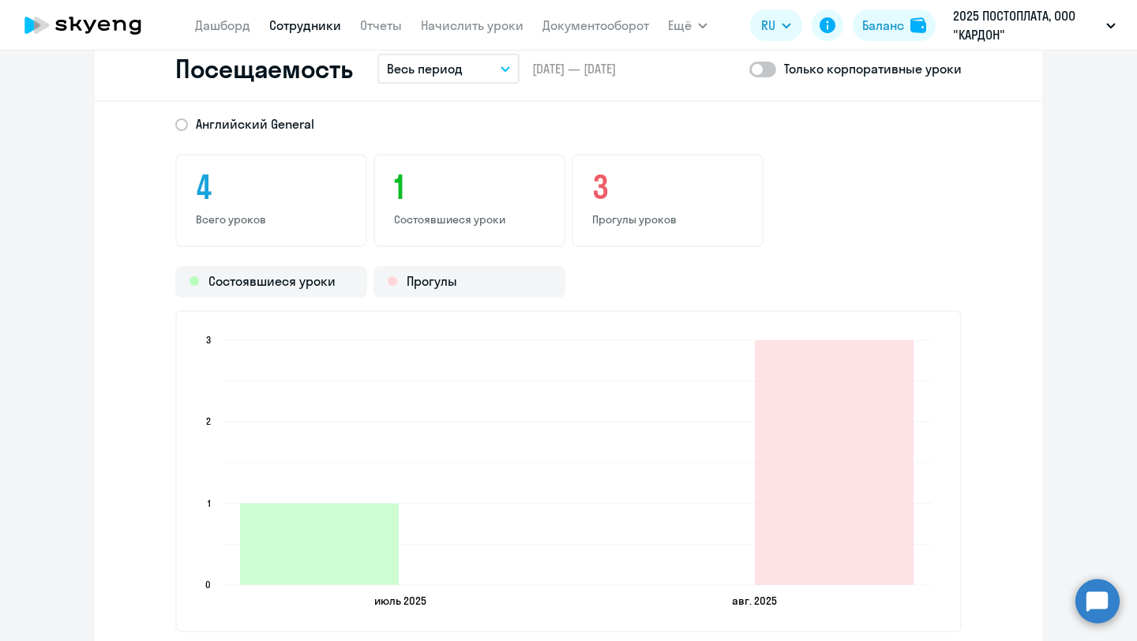
scroll to position [1816, 0]
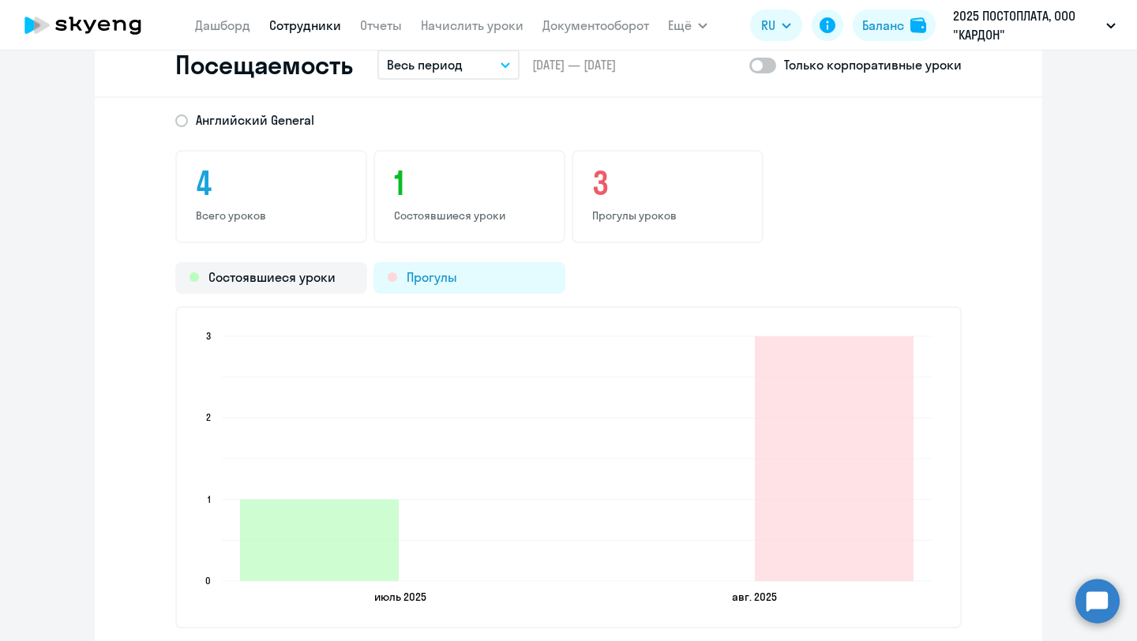
click at [471, 276] on div "Прогулы" at bounding box center [470, 278] width 192 height 32
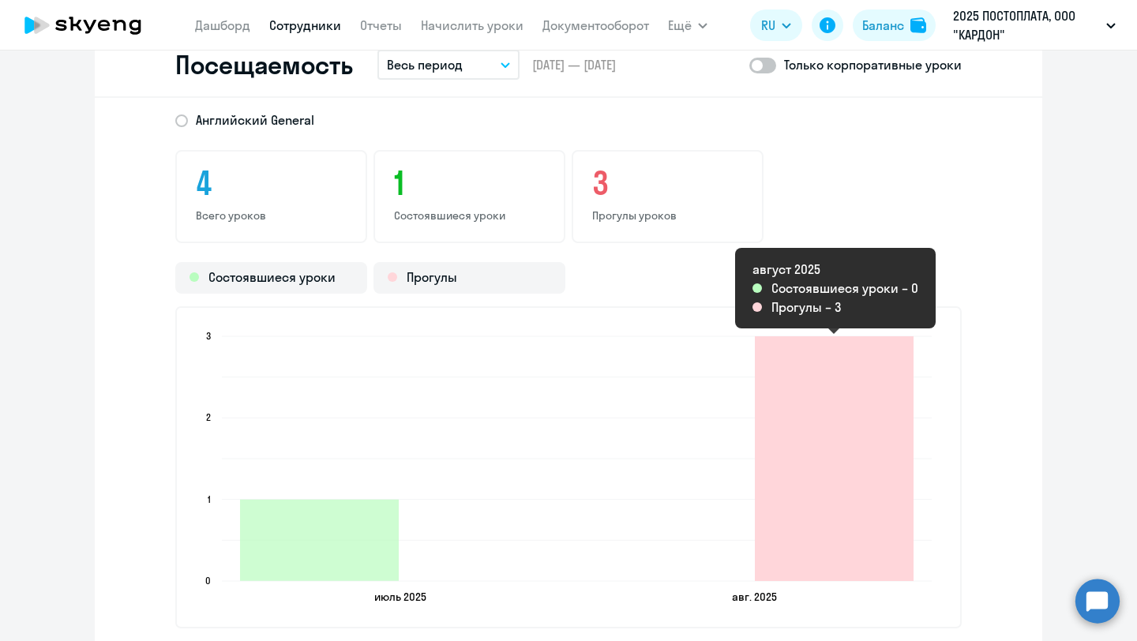
click at [789, 505] on icon "2025-08-18T21:00:00.000Z Прогулы 3" at bounding box center [834, 458] width 159 height 245
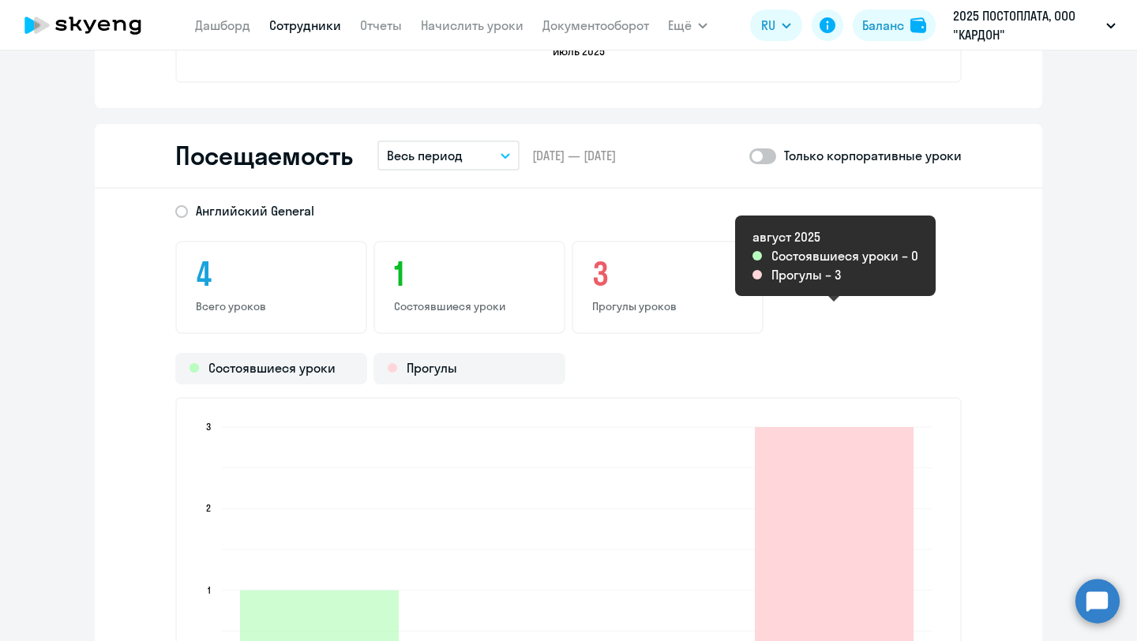
scroll to position [1628, 0]
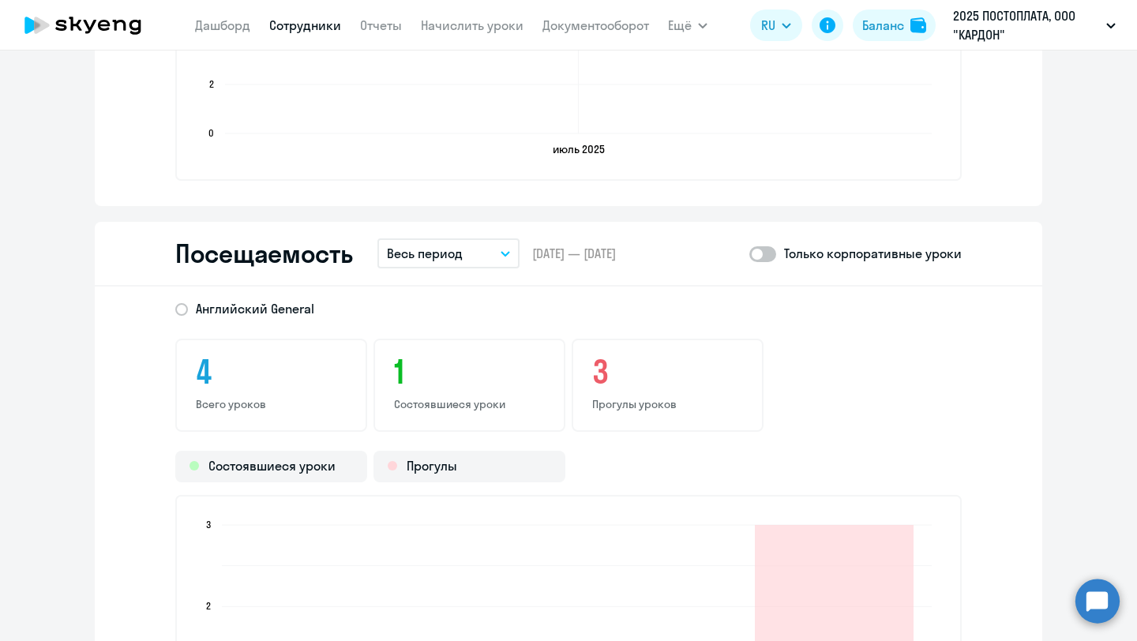
click at [770, 258] on span at bounding box center [762, 254] width 27 height 16
click at [749, 254] on input "checkbox" at bounding box center [749, 254] width 1 height 1
checkbox input "true"
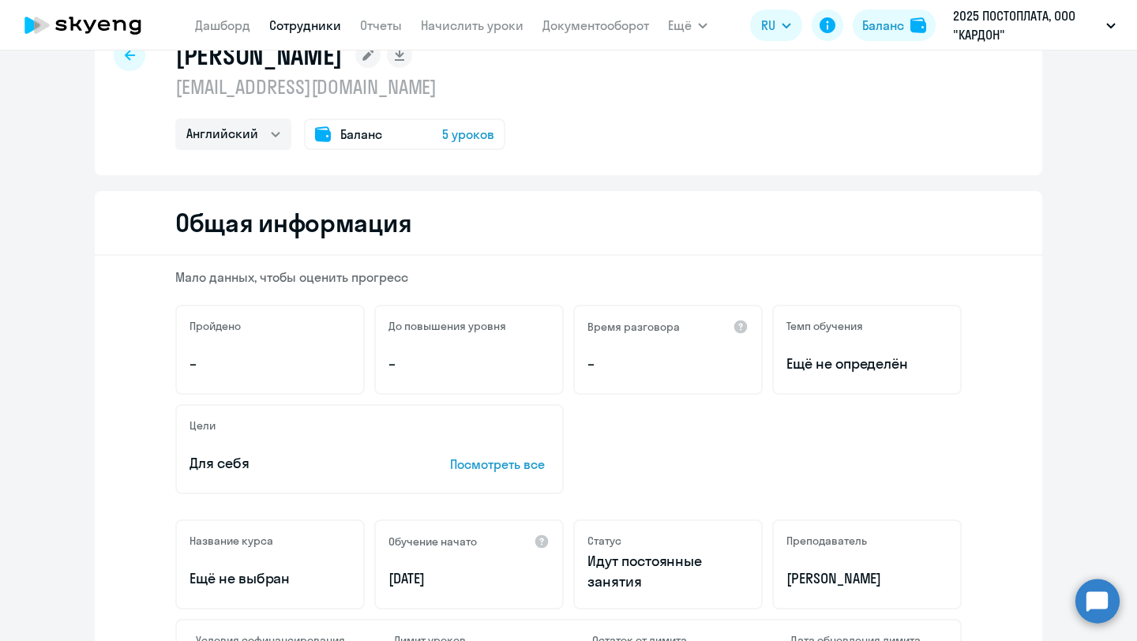
scroll to position [0, 0]
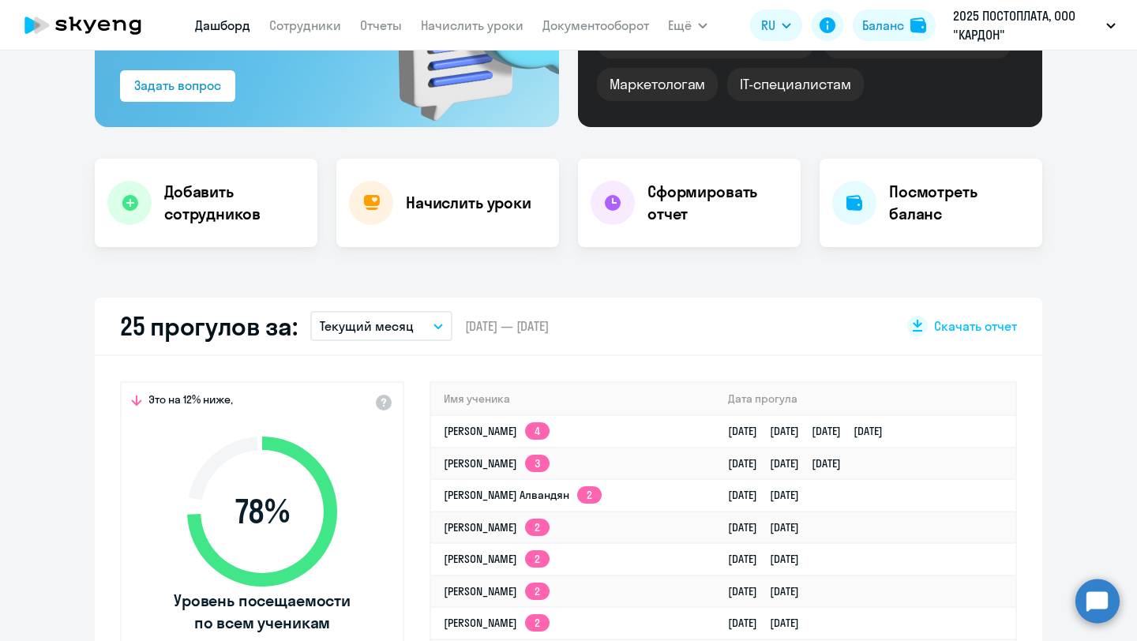
select select "30"
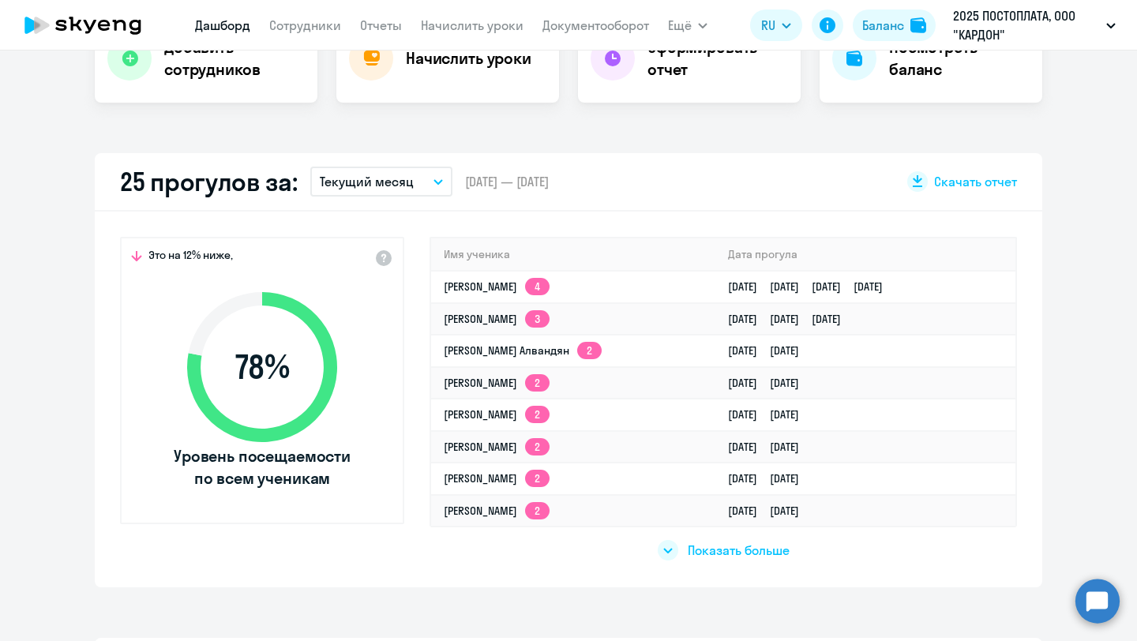
scroll to position [376, 0]
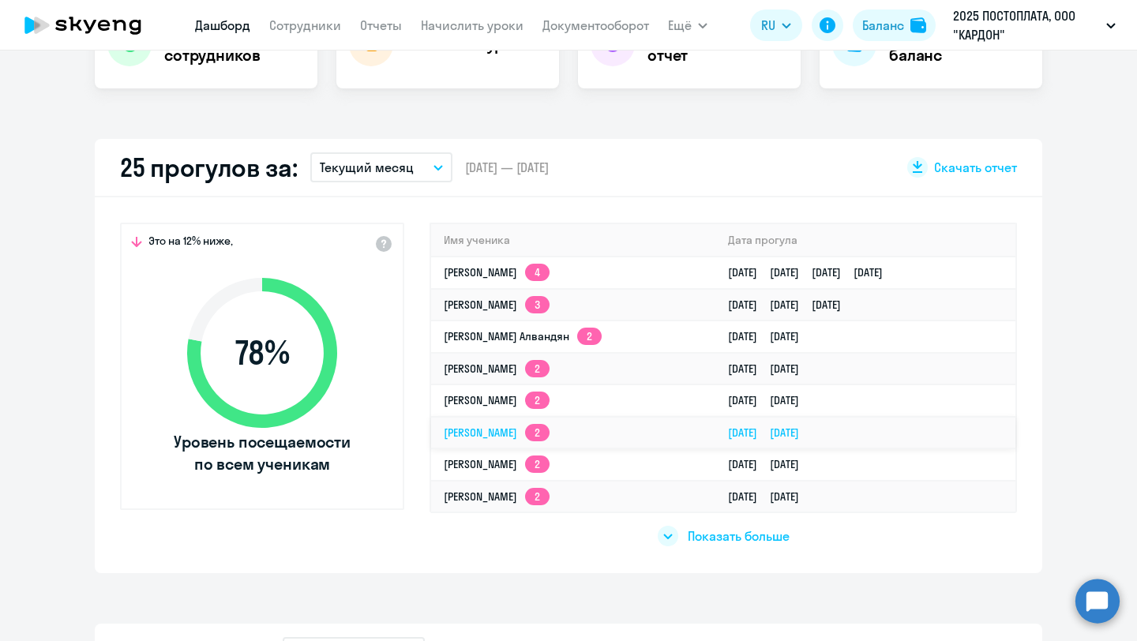
click at [715, 438] on td "[DATE] [DATE]" at bounding box center [865, 433] width 300 height 32
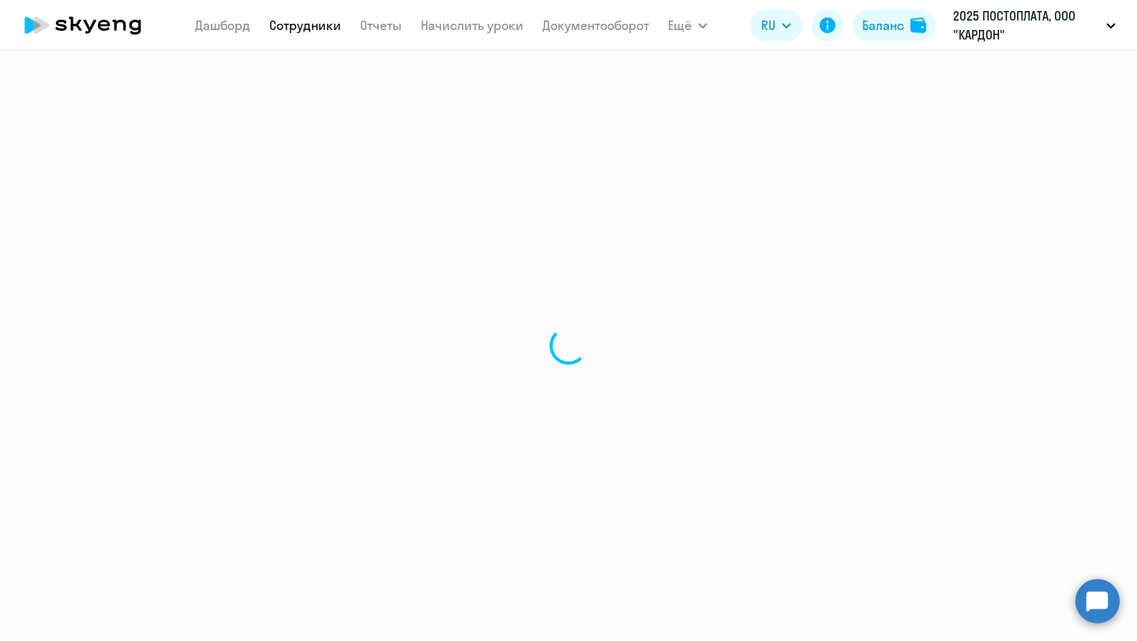
select select "english"
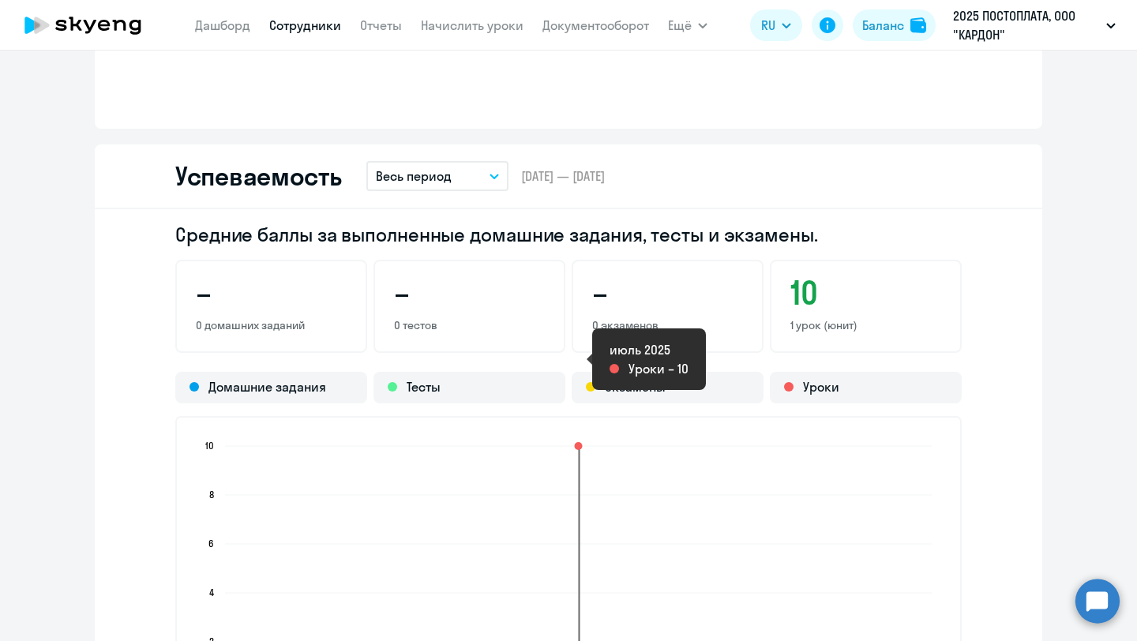
scroll to position [1061, 0]
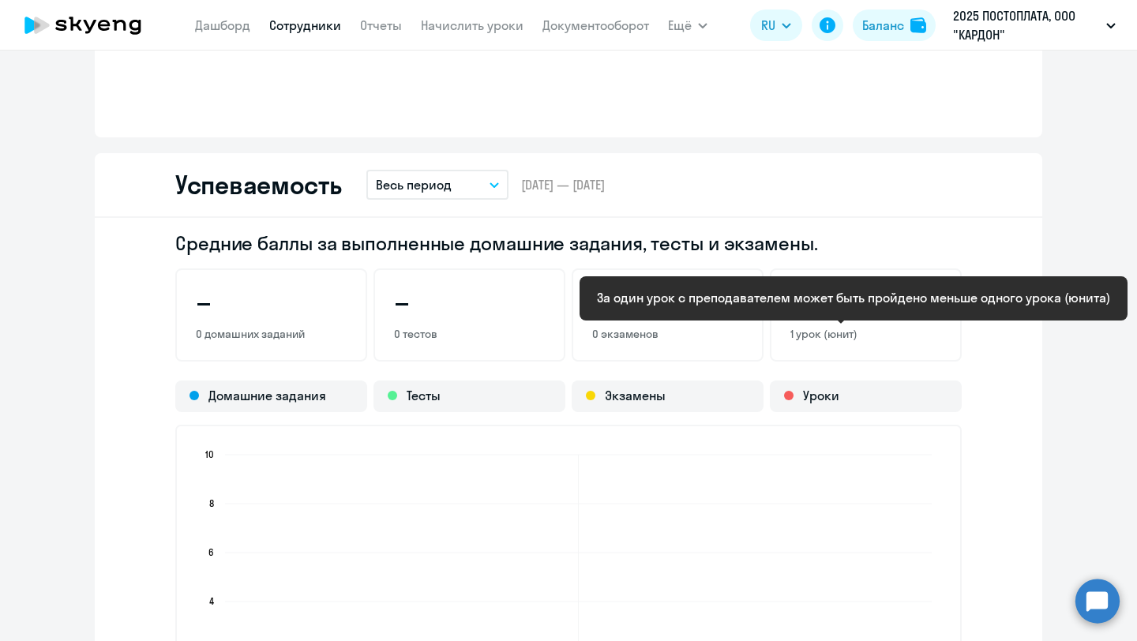
click at [835, 333] on p "1 урок (юнит)" at bounding box center [866, 334] width 151 height 14
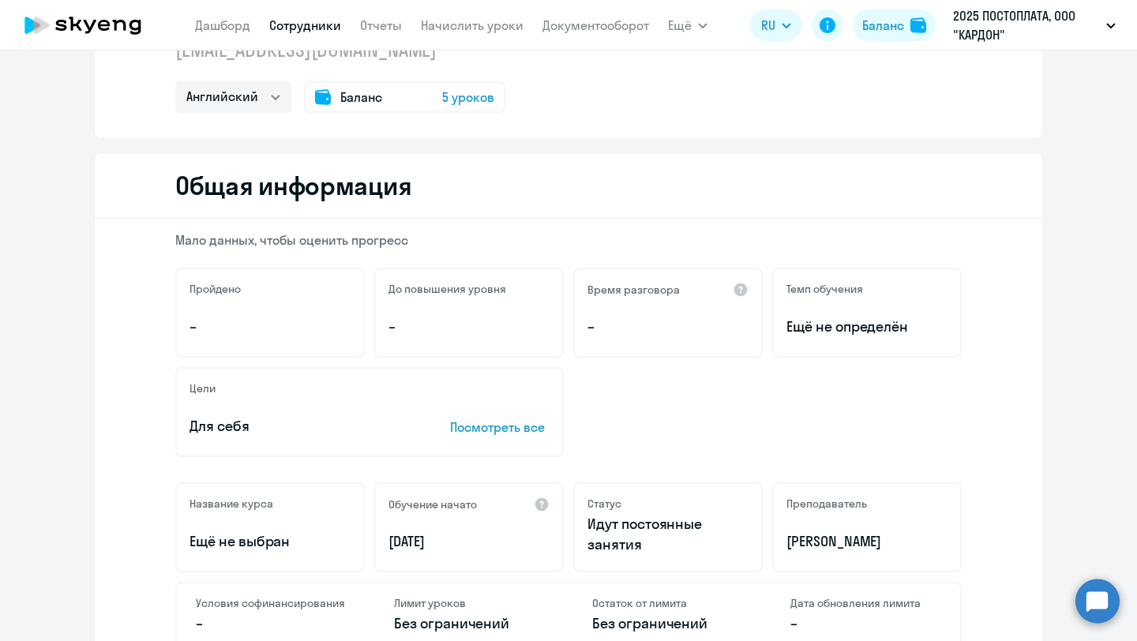
scroll to position [0, 0]
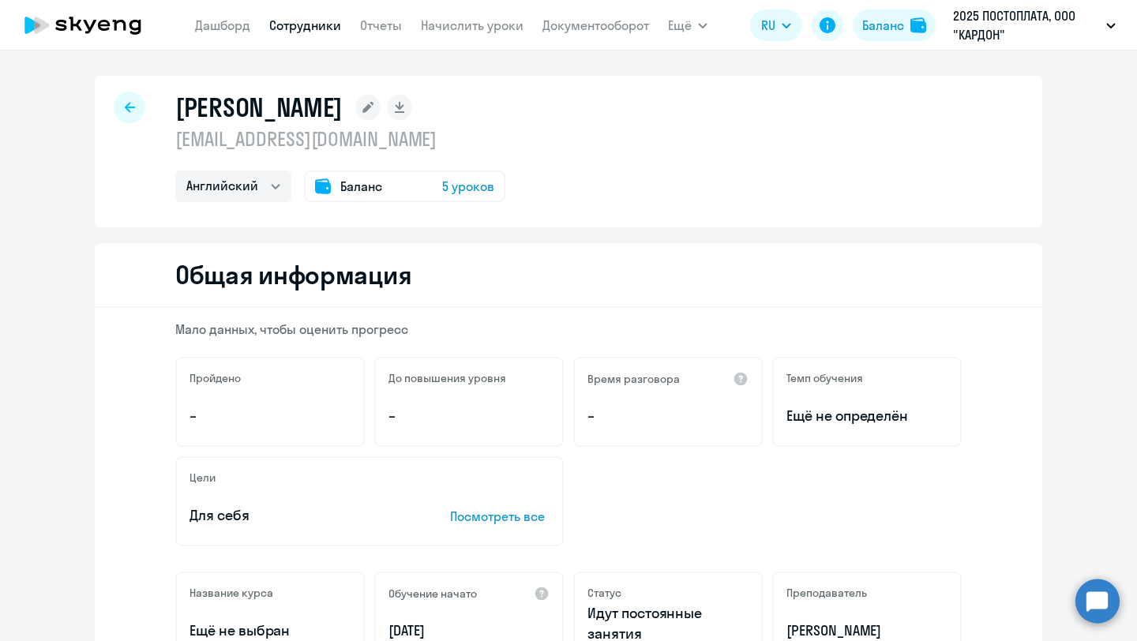
drag, startPoint x: 312, startPoint y: 136, endPoint x: 176, endPoint y: 133, distance: 135.9
click at [176, 133] on p "[EMAIL_ADDRESS][DOMAIN_NAME]" at bounding box center [340, 138] width 330 height 25
copy p "[EMAIL_ADDRESS][DOMAIN_NAME]"
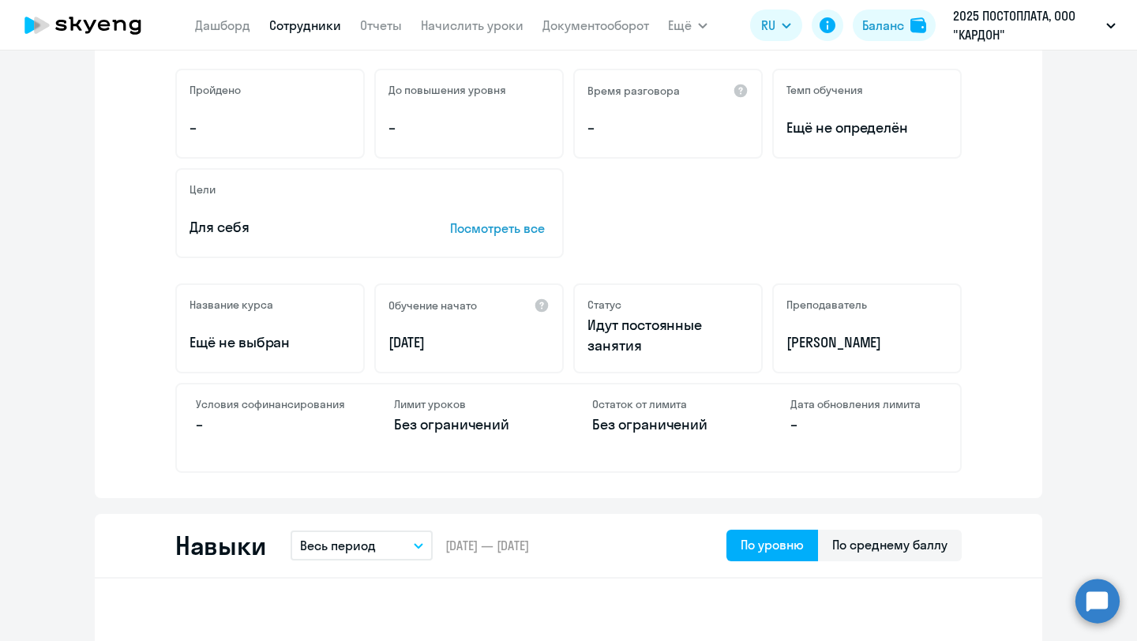
scroll to position [302, 0]
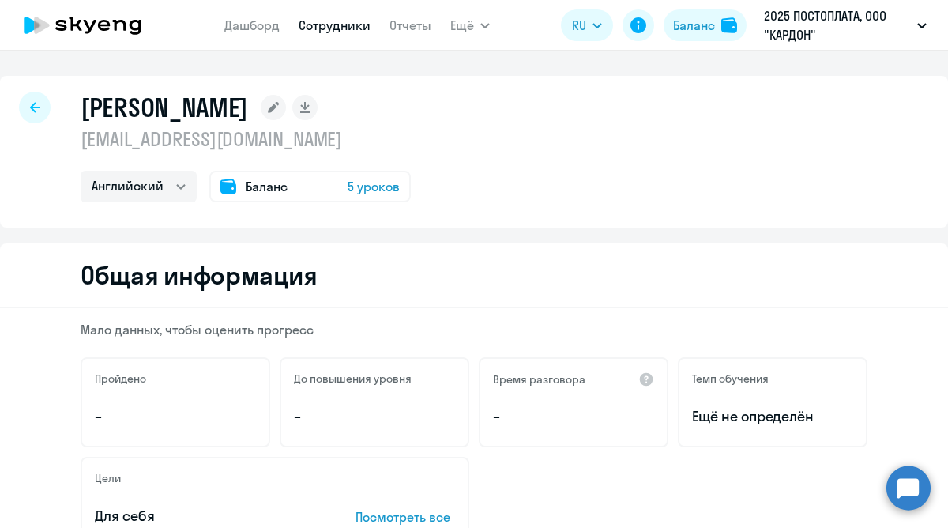
select select "english"
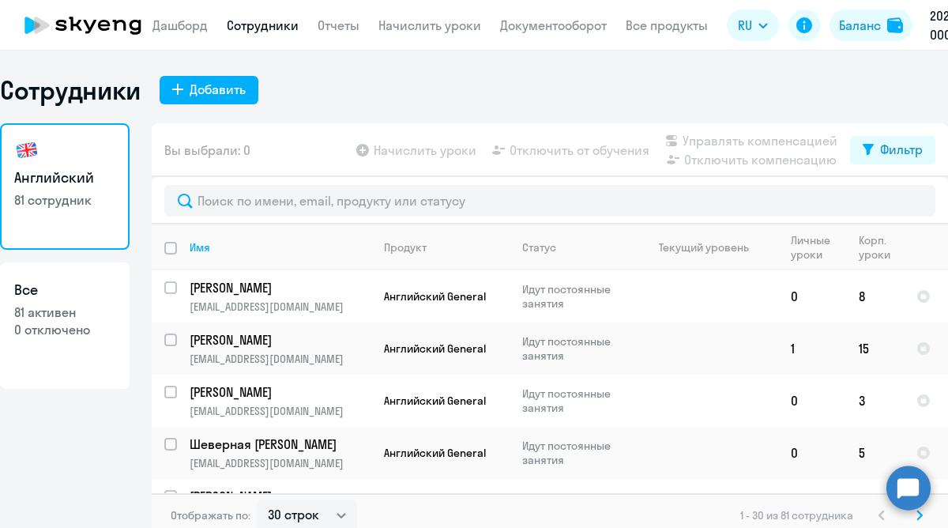
select select "30"
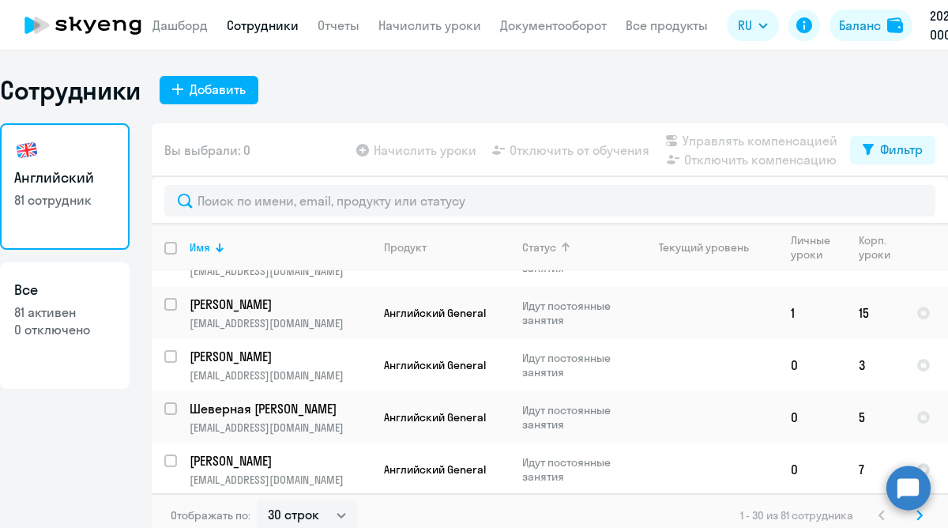
scroll to position [25, 0]
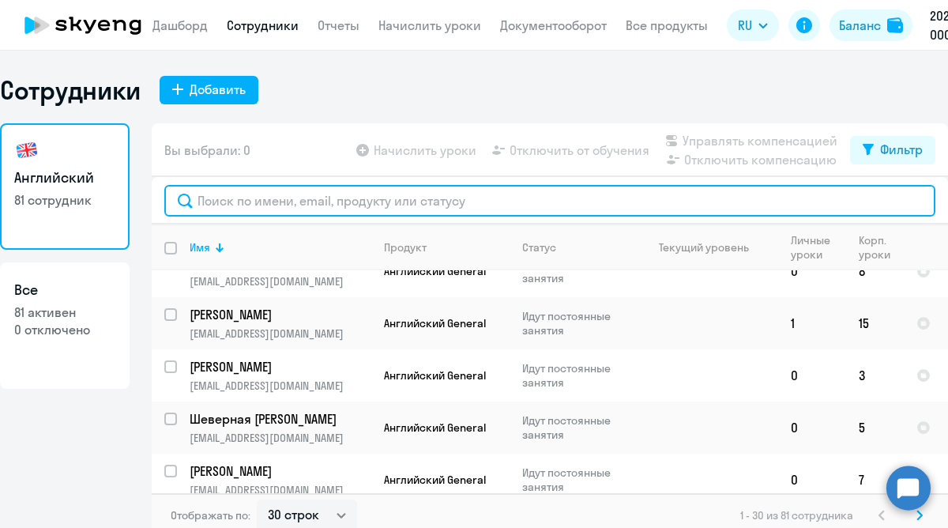
click at [513, 196] on input "text" at bounding box center [549, 201] width 771 height 32
paste input "P.sirosh@teamjet.com"
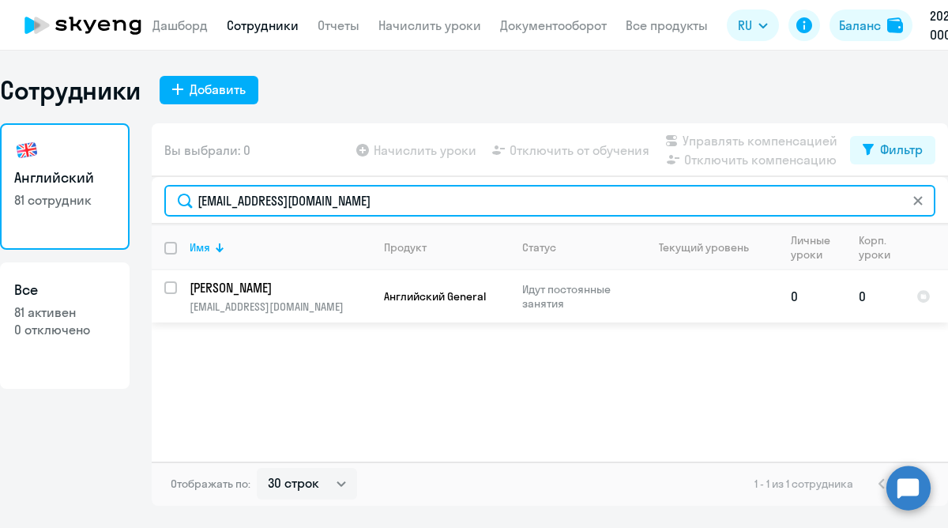
type input "P.sirosh@teamjet.com"
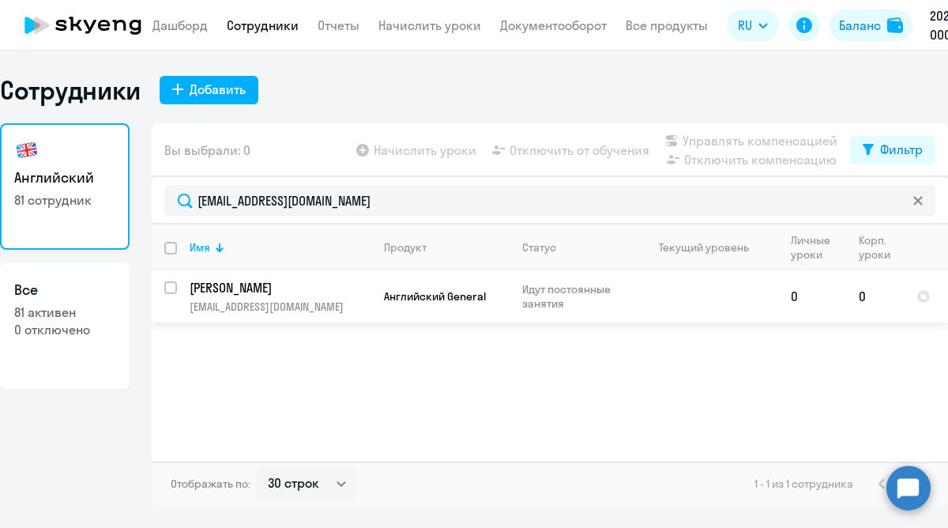
click at [304, 295] on p "Сирош Полина Максимовна" at bounding box center [279, 287] width 178 height 17
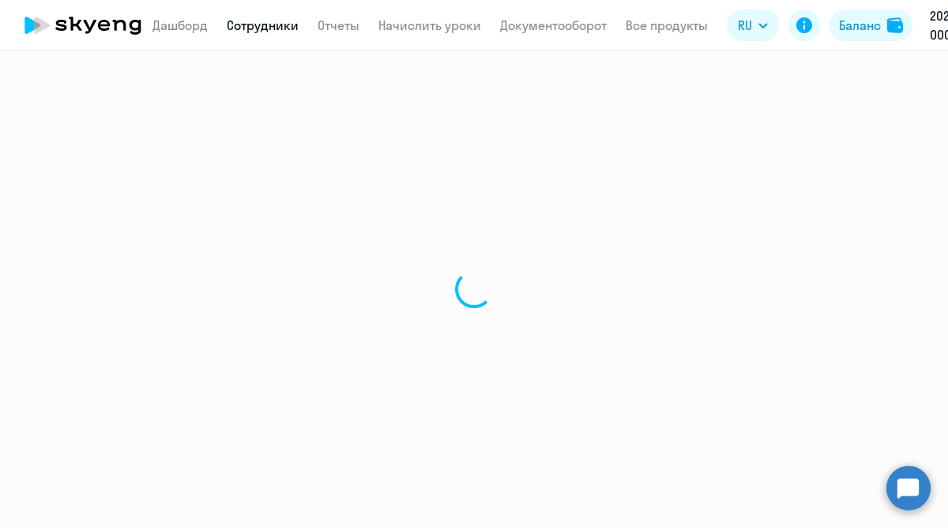
select select "english"
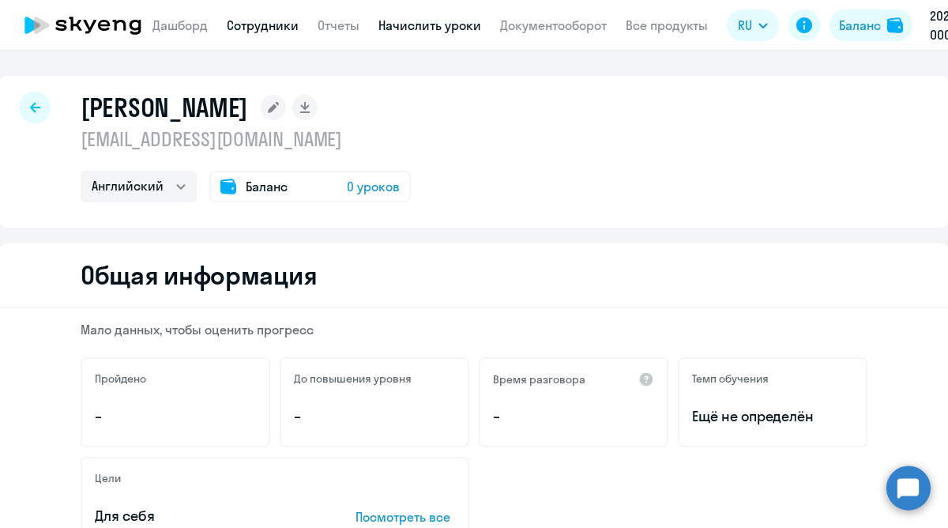
click at [428, 25] on link "Начислить уроки" at bounding box center [429, 25] width 103 height 16
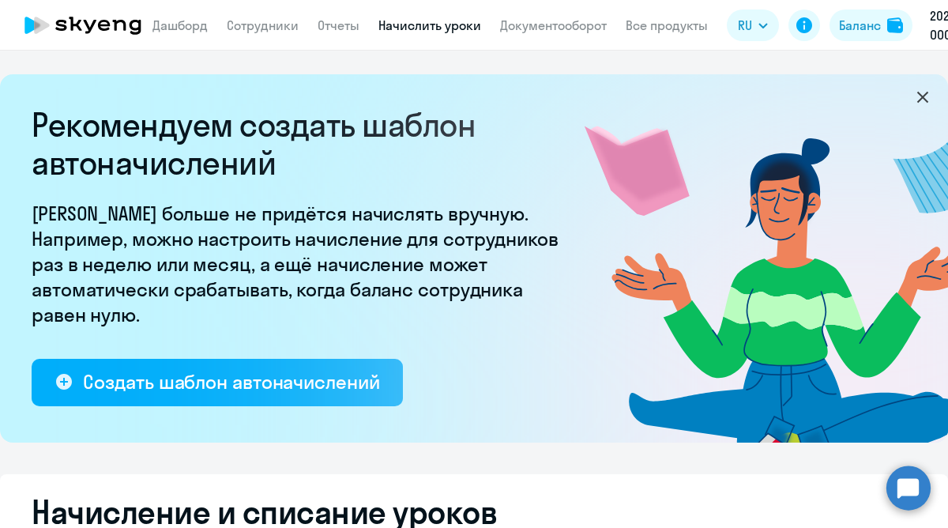
select select "10"
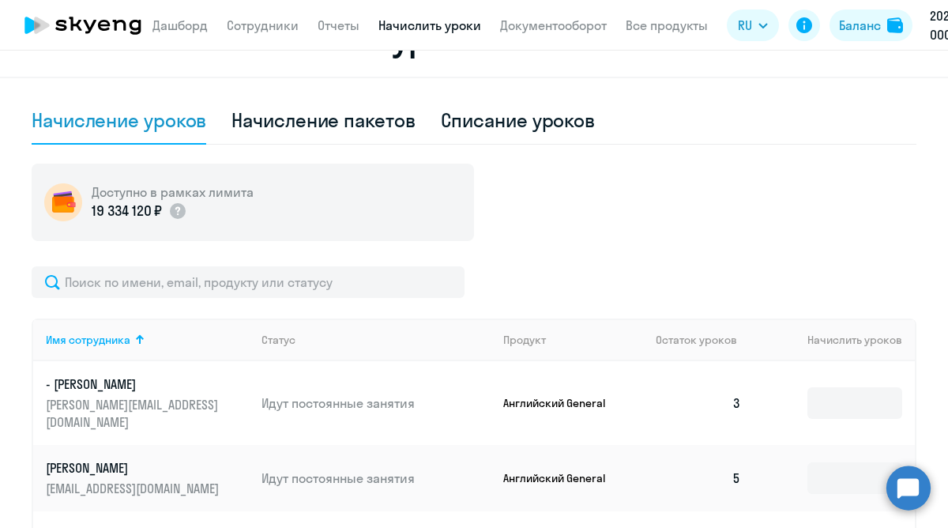
scroll to position [483, 0]
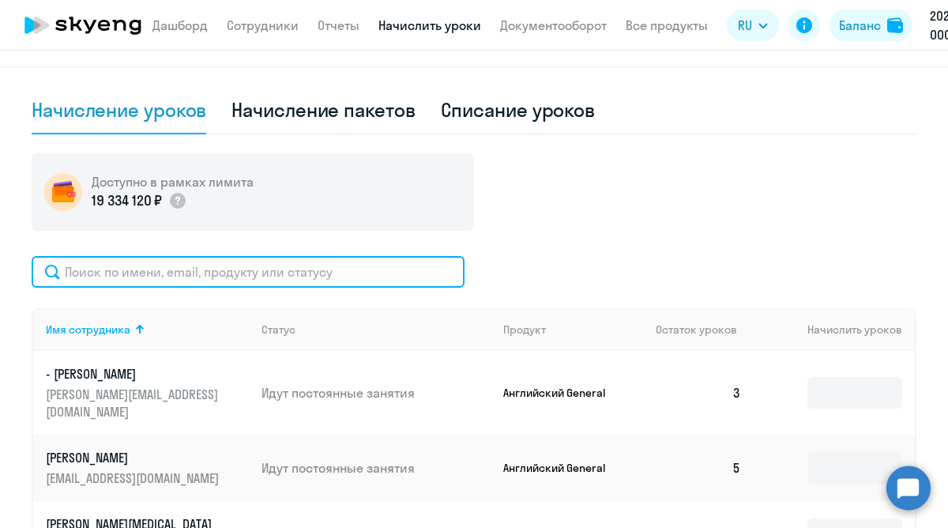
click at [368, 269] on input "text" at bounding box center [248, 272] width 433 height 32
paste input "P.sirosh@teamjet.com"
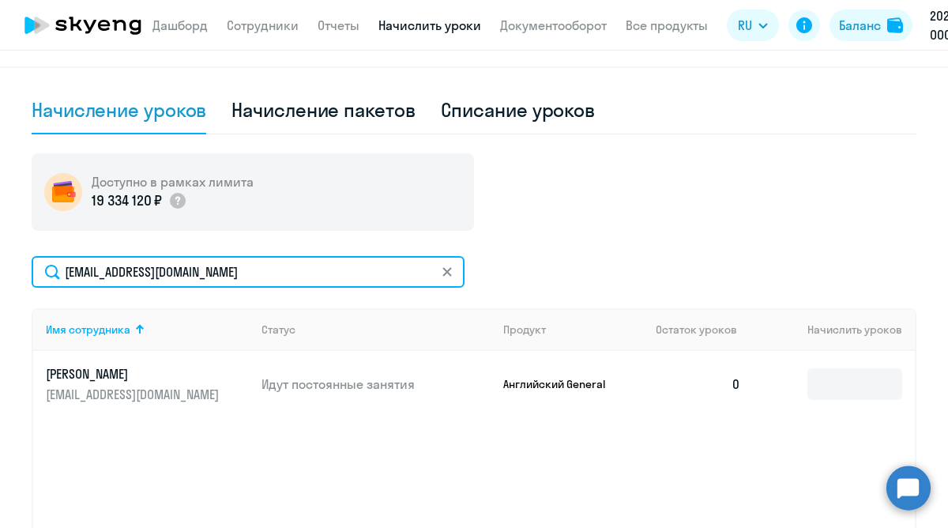
type input "P.sirosh@teamjet.com"
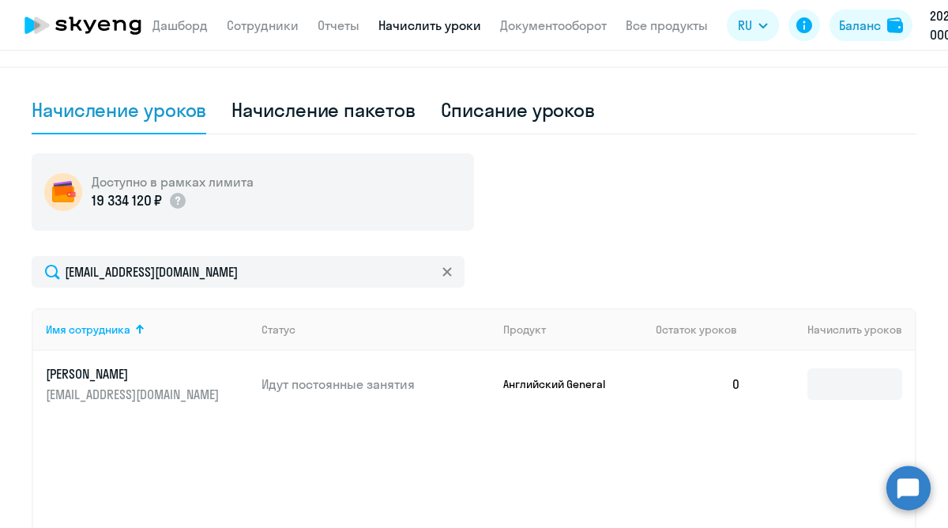
click at [317, 375] on p "Идут постоянные занятия" at bounding box center [375, 383] width 229 height 17
click at [880, 389] on input at bounding box center [854, 384] width 95 height 32
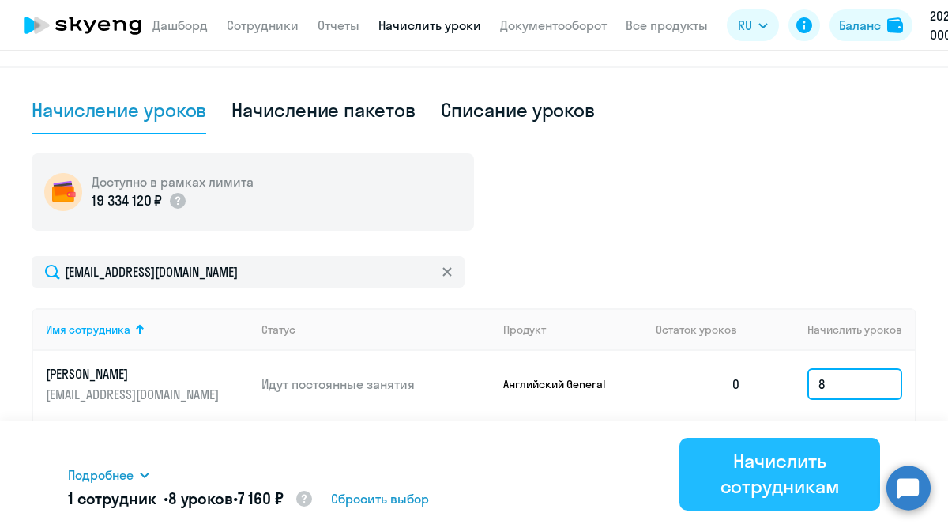
type input "8"
click at [819, 468] on div "Начислить сотрудникам" at bounding box center [779, 473] width 156 height 51
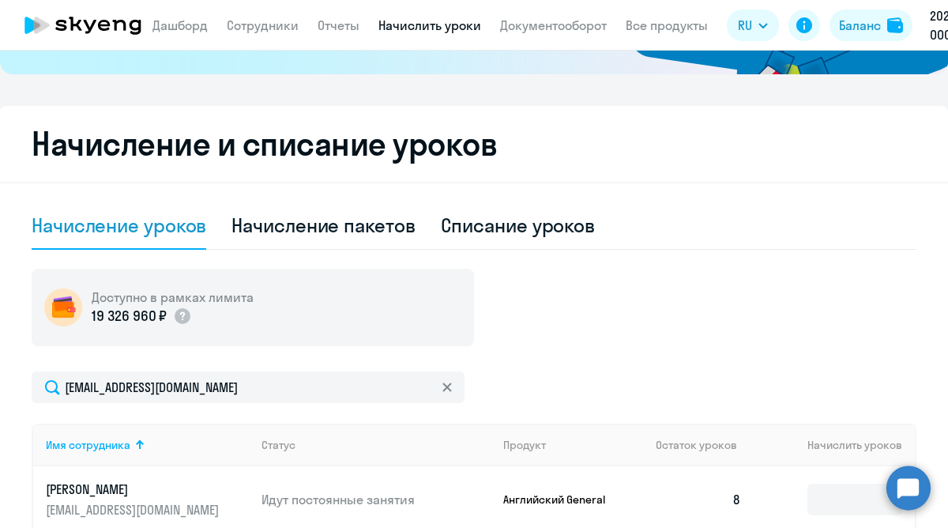
scroll to position [365, 0]
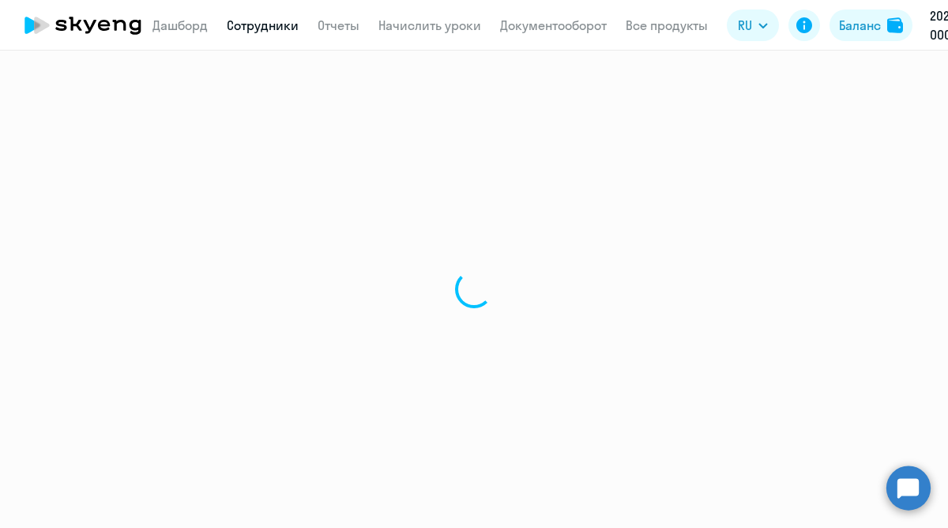
select select "english"
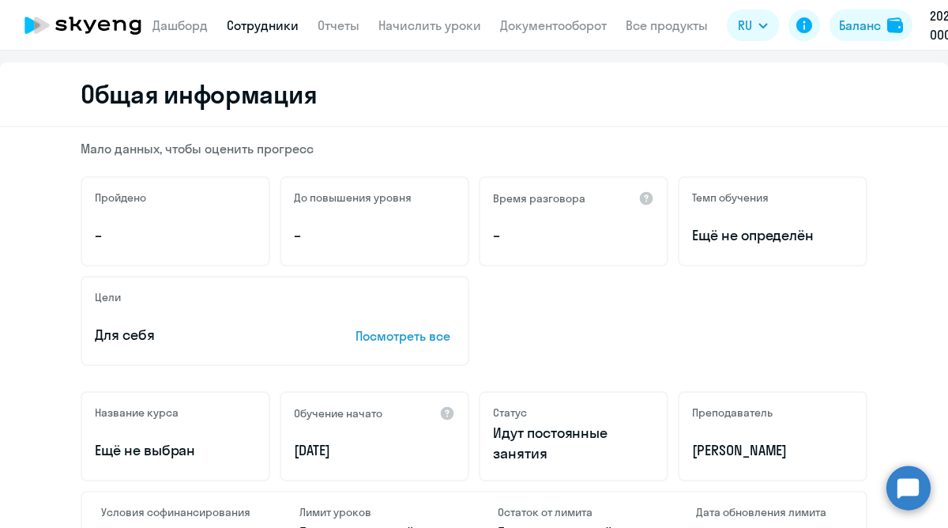
scroll to position [211, 0]
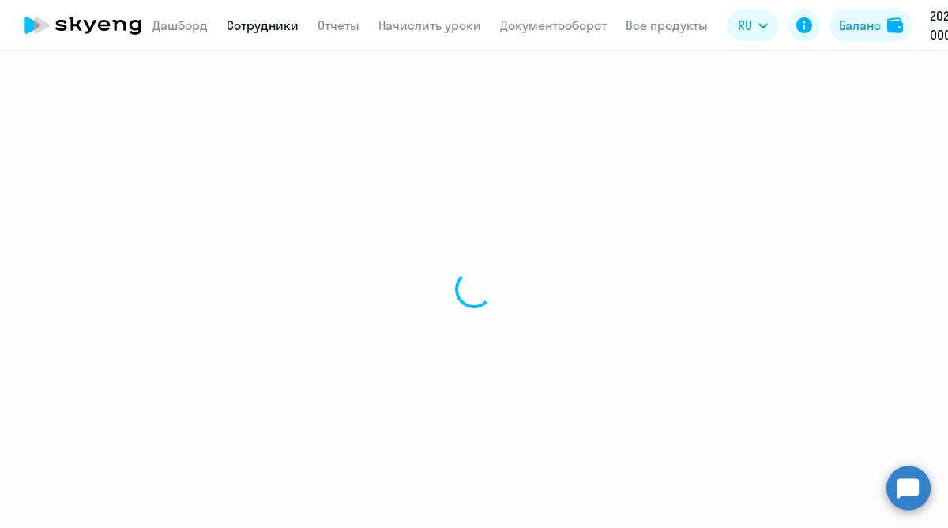
select select "30"
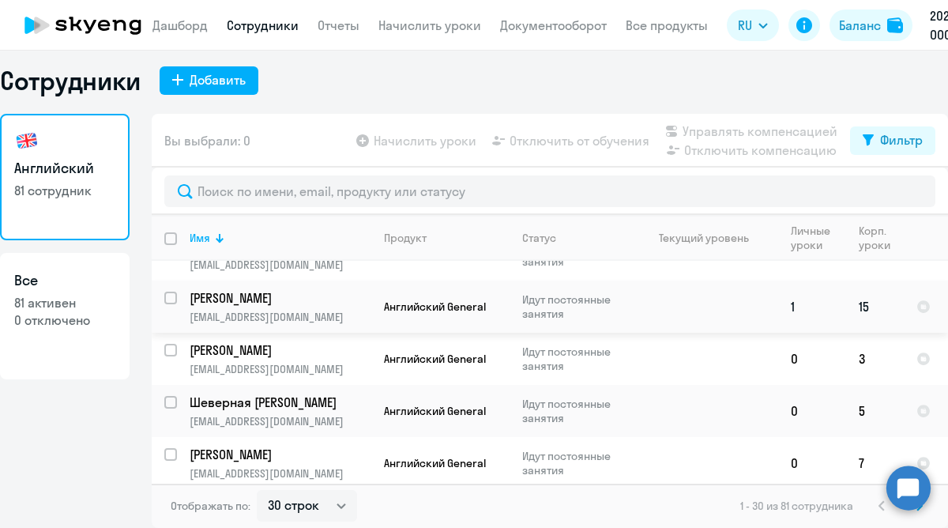
scroll to position [39, 0]
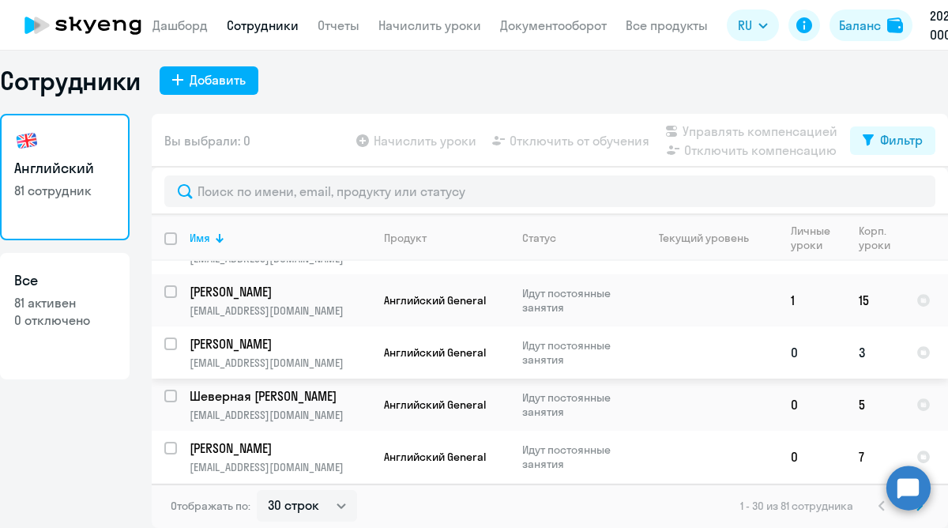
click at [834, 356] on td "0" at bounding box center [812, 352] width 68 height 52
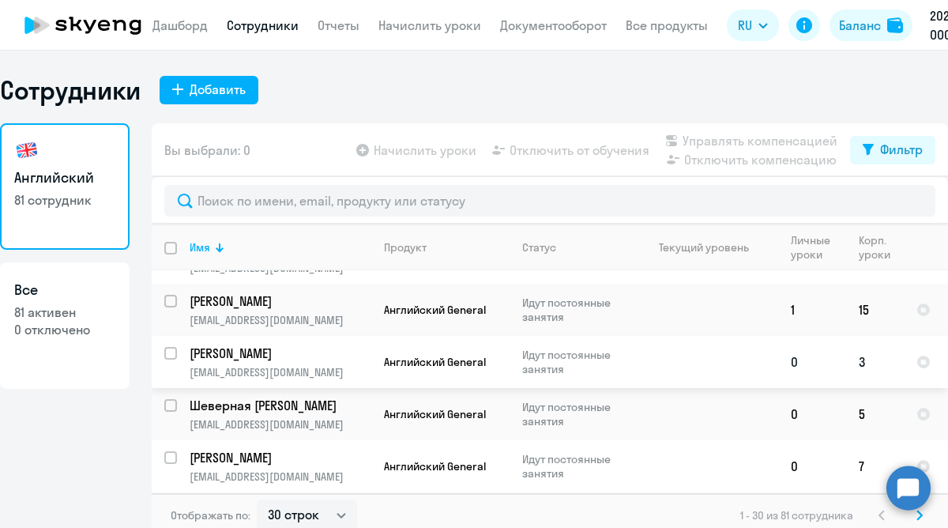
select select "english"
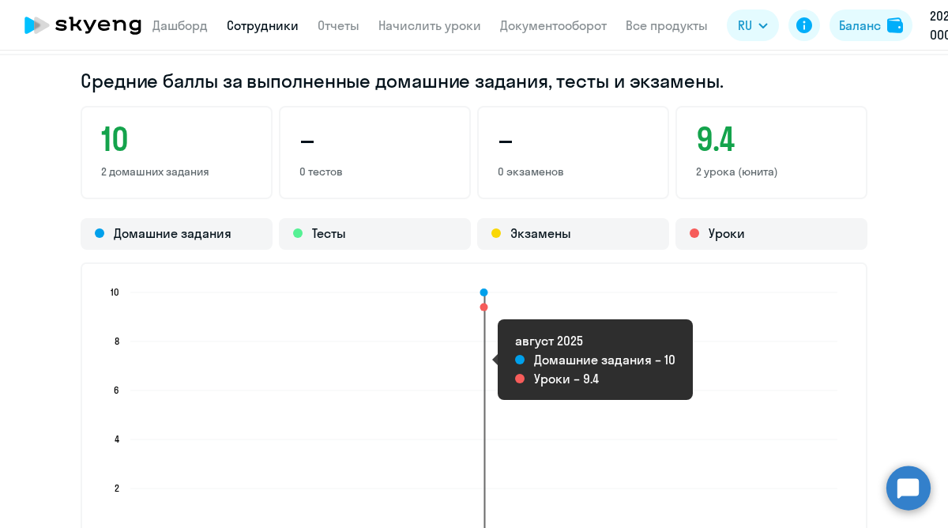
scroll to position [1193, 0]
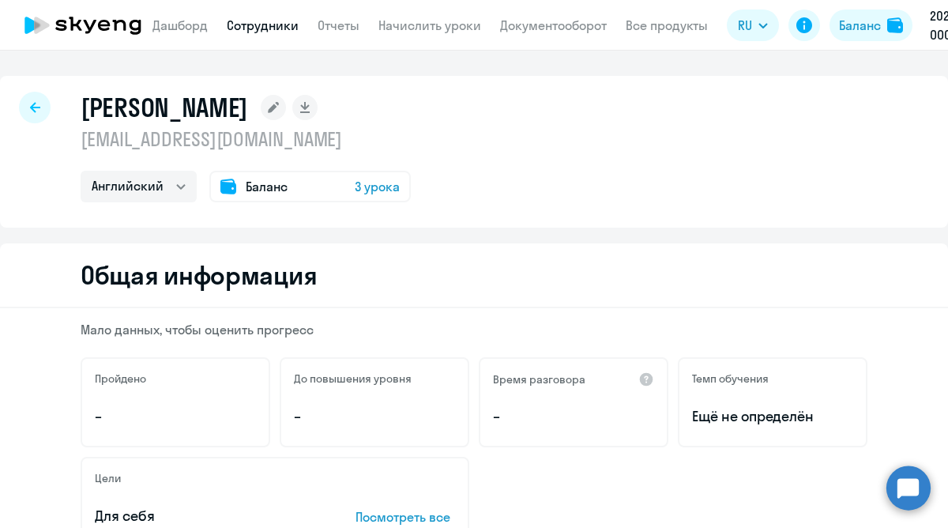
select select "30"
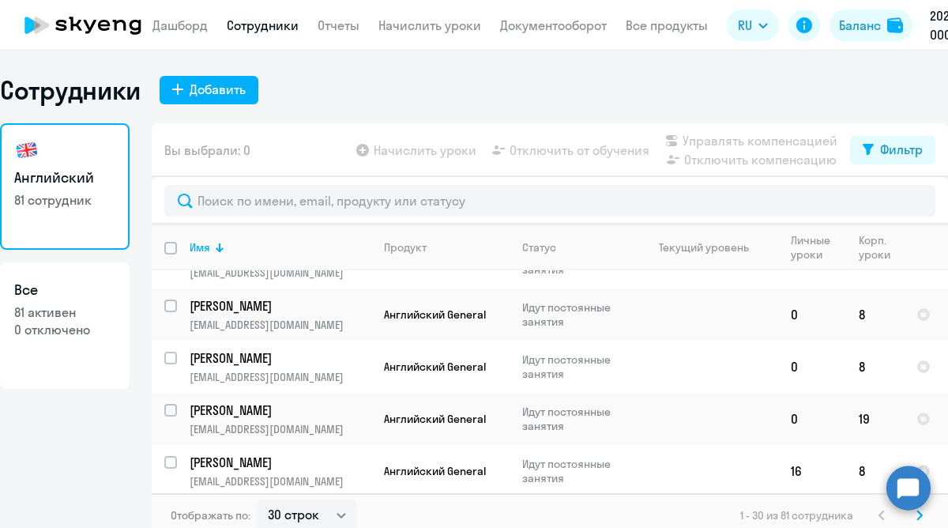
scroll to position [561, 0]
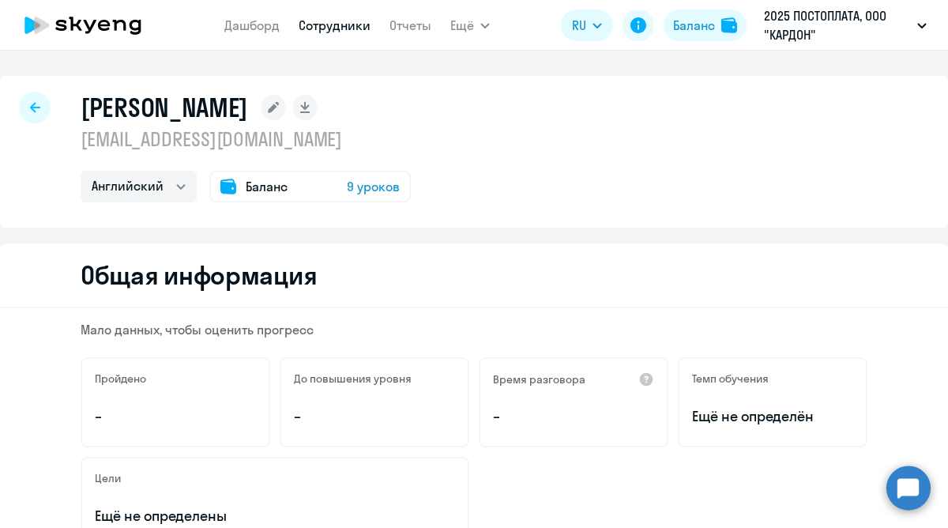
select select "english"
